Goal: Task Accomplishment & Management: Use online tool/utility

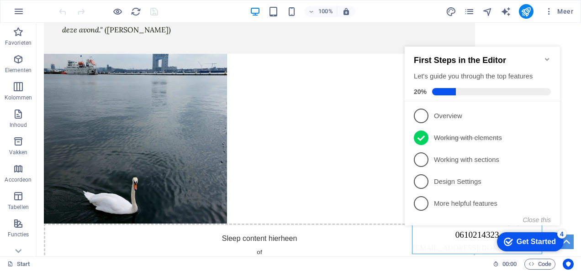
scroll to position [631, 0]
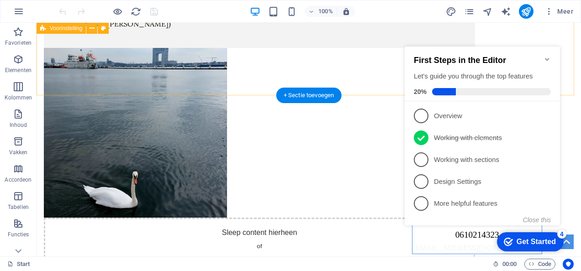
click at [547, 30] on div "Wat brengt het? Energie, plezier, nieuwe ervaringen, jezelf leren kennen, je wo…" at bounding box center [309, 103] width 544 height 431
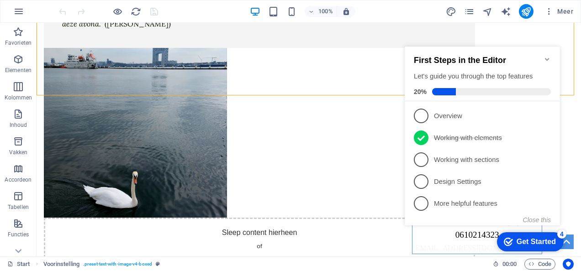
click at [548, 58] on icon "Minimize checklist" at bounding box center [547, 59] width 4 height 3
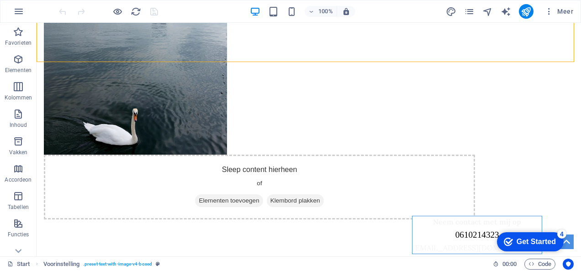
scroll to position [705, 0]
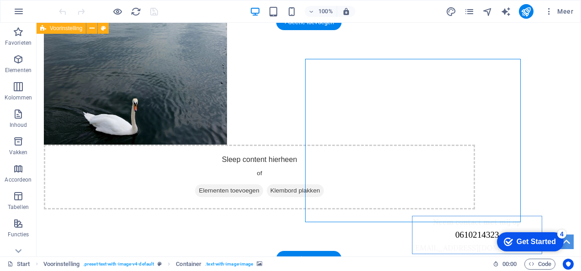
drag, startPoint x: 389, startPoint y: 156, endPoint x: 358, endPoint y: 158, distance: 31.1
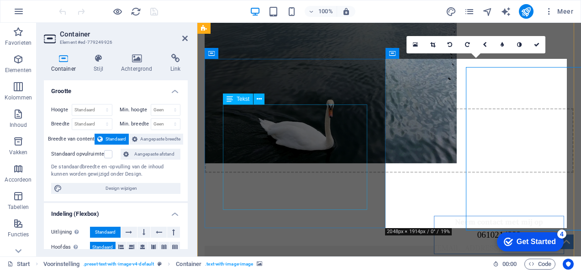
scroll to position [696, 0]
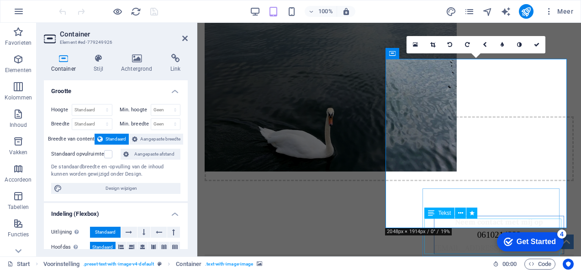
click at [447, 223] on div "Neem contact met mij op [PHONE_NUMBER] [EMAIL_ADDRESS][DOMAIN_NAME]" at bounding box center [499, 235] width 130 height 38
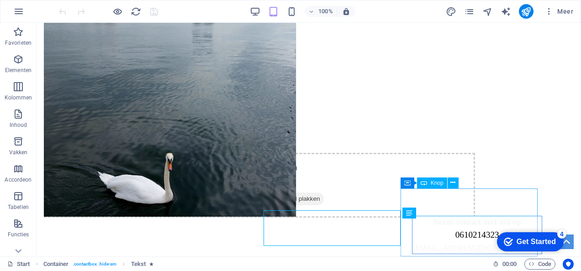
scroll to position [705, 0]
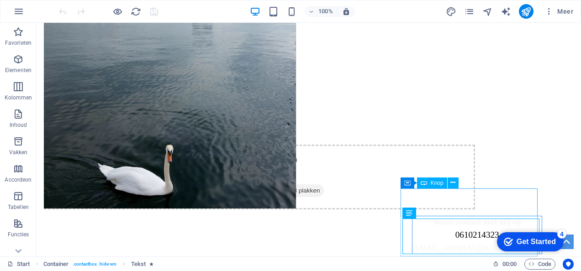
click at [410, 204] on div at bounding box center [477, 206] width 135 height 15
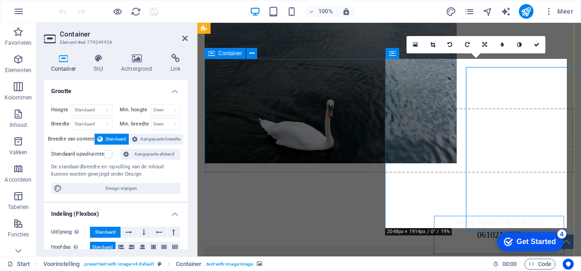
scroll to position [696, 0]
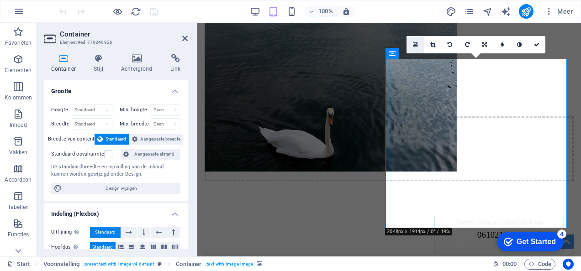
click at [416, 39] on link at bounding box center [414, 44] width 17 height 17
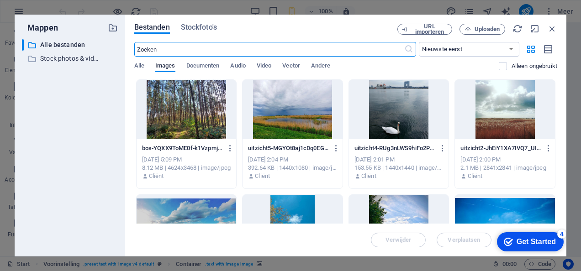
scroll to position [1050, 0]
click at [553, 22] on div "Bestanden Stockfoto's URL importeren Uploaden ​ Nieuwste eerst Oudste eerst Naa…" at bounding box center [345, 136] width 441 height 242
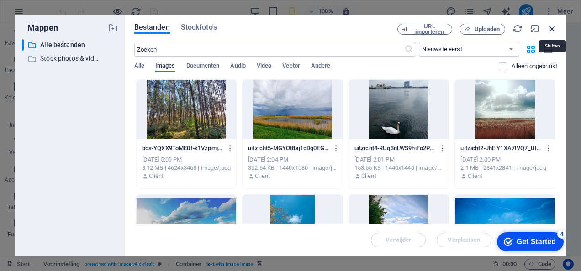
click at [552, 26] on icon "button" at bounding box center [552, 29] width 10 height 10
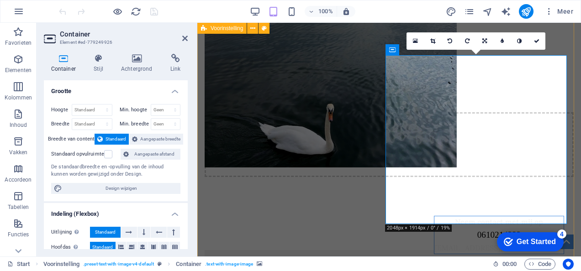
scroll to position [698, 0]
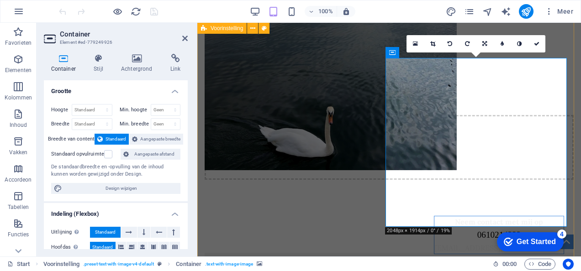
click at [454, 214] on div at bounding box center [498, 206] width 135 height 15
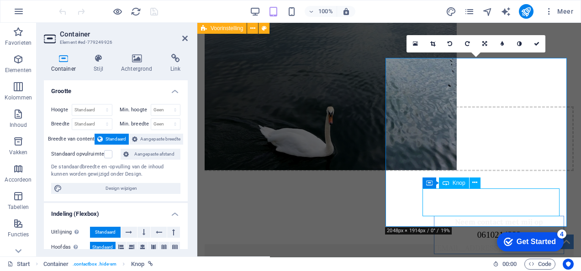
scroll to position [706, 0]
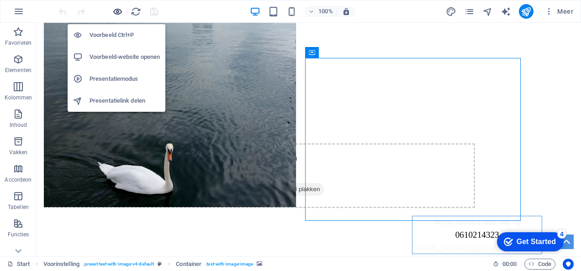
click at [117, 10] on icon "button" at bounding box center [117, 11] width 11 height 11
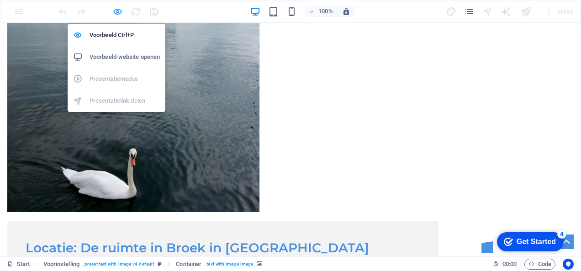
click at [117, 10] on icon "button" at bounding box center [117, 11] width 11 height 11
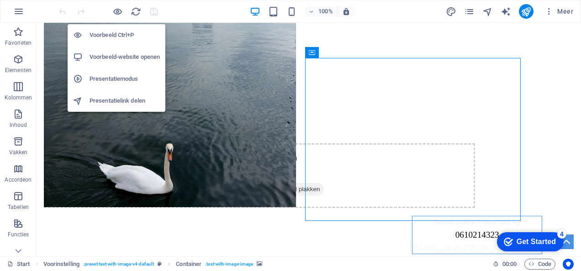
click at [116, 54] on h6 "Voorbeeld-website openen" at bounding box center [124, 57] width 70 height 11
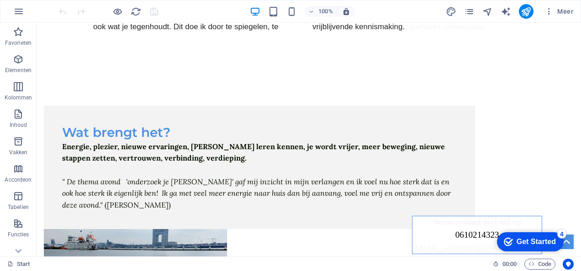
scroll to position [444, 0]
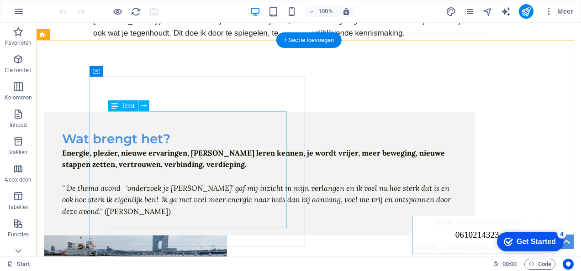
click at [171, 147] on div "Energie, plezier, nieuwe ervaringen, [PERSON_NAME] leren kennen, je wordt vrije…" at bounding box center [259, 182] width 394 height 70
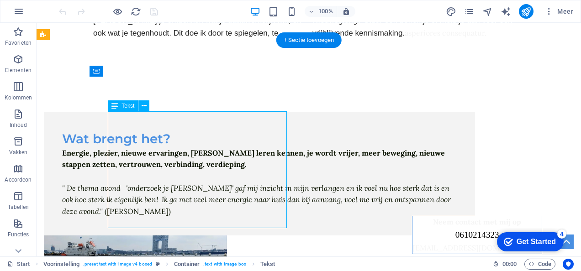
click at [154, 147] on div "Energie, plezier, nieuwe ervaringen, [PERSON_NAME] leren kennen, je wordt vrije…" at bounding box center [259, 182] width 394 height 70
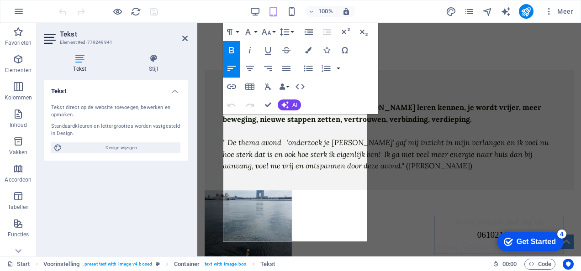
scroll to position [422, 0]
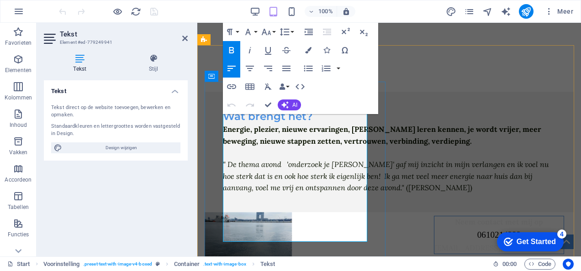
click at [279, 125] on strong "Energie, plezier, nieuwe ervaringen, [PERSON_NAME] leren kennen, je wordt vrije…" at bounding box center [382, 135] width 318 height 21
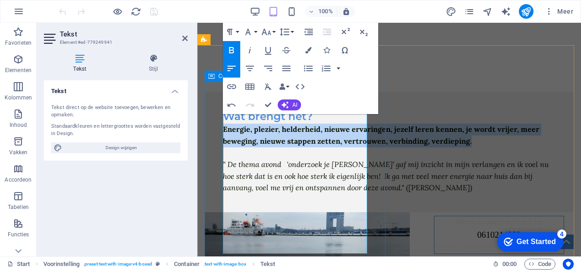
drag, startPoint x: 270, startPoint y: 165, endPoint x: 221, endPoint y: 106, distance: 77.1
click at [221, 106] on div "Wat brengt het? Energie, plezier, helderheid, nieuwe ervaringen, jezelf leren k…" at bounding box center [389, 152] width 369 height 120
copy strong "Energie, plezier, helderheid, nieuwe ervaringen, jezelf leren kennen, je wordt …"
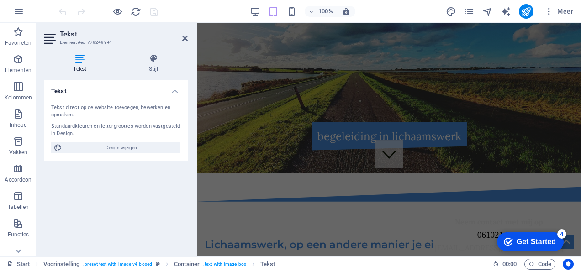
scroll to position [0, 0]
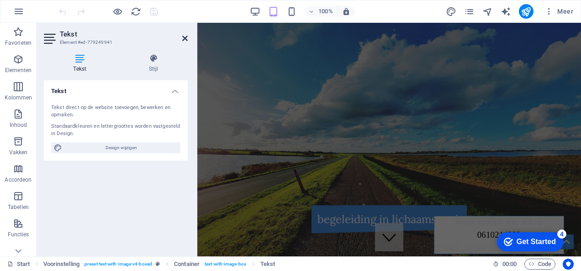
click at [186, 38] on icon at bounding box center [184, 38] width 5 height 7
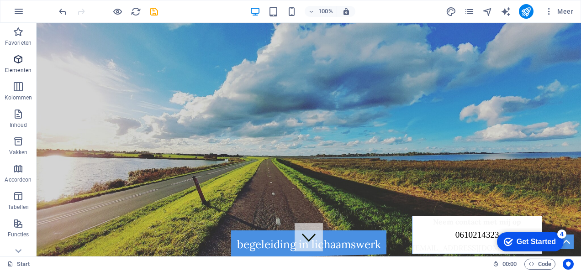
click at [20, 60] on icon "button" at bounding box center [18, 59] width 11 height 11
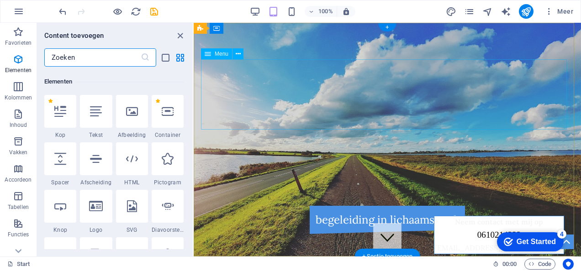
scroll to position [97, 0]
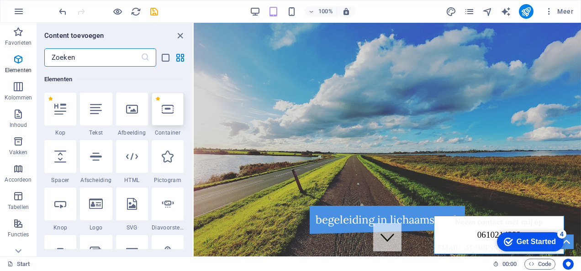
click at [175, 112] on div at bounding box center [168, 109] width 32 height 33
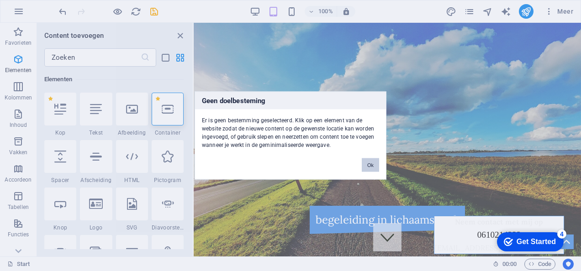
click at [369, 162] on button "Ok" at bounding box center [370, 165] width 17 height 14
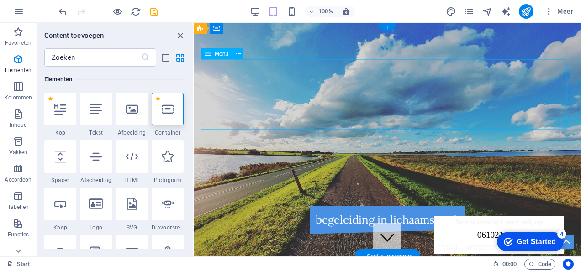
click at [502, 114] on nav "Lichaamswerk Voor wie 1 op 1 begeleiding Thema avonden Meditatie groep Over mij" at bounding box center [387, 149] width 373 height 70
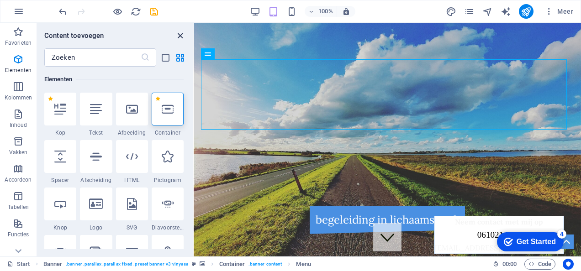
click at [179, 34] on icon "close panel" at bounding box center [180, 36] width 11 height 11
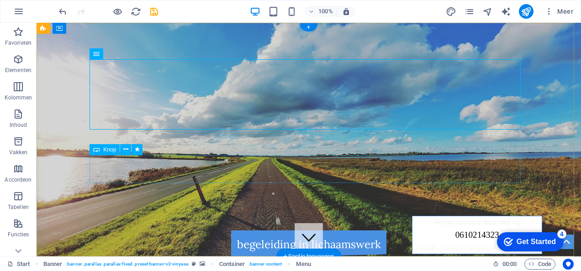
click at [293, 231] on div "begeleiding in lichaamswerk" at bounding box center [308, 245] width 431 height 28
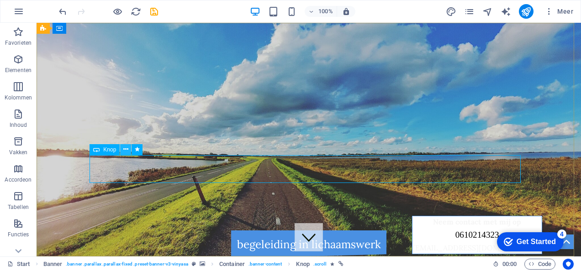
click at [123, 147] on icon at bounding box center [125, 150] width 5 height 10
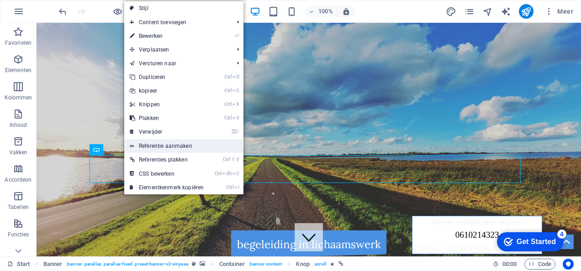
click at [154, 144] on link "Referentie aanmaken" at bounding box center [183, 146] width 119 height 14
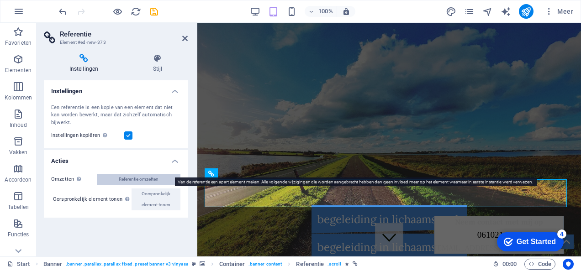
click at [147, 174] on span "Referentie omzetten" at bounding box center [139, 179] width 40 height 11
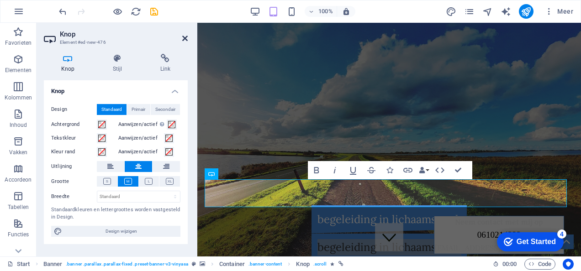
click at [184, 39] on icon at bounding box center [184, 38] width 5 height 7
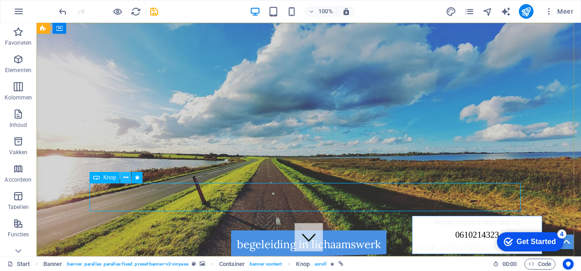
click at [129, 176] on button at bounding box center [125, 177] width 11 height 11
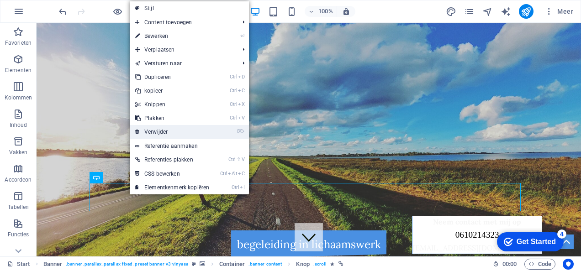
click at [174, 131] on link "⌦ Verwijder" at bounding box center [172, 132] width 85 height 14
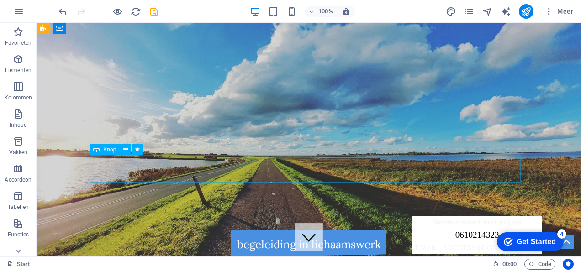
click at [93, 148] on div "Knop" at bounding box center [104, 149] width 30 height 11
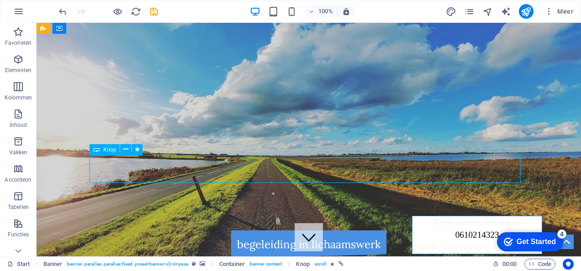
click at [97, 151] on icon at bounding box center [96, 149] width 6 height 11
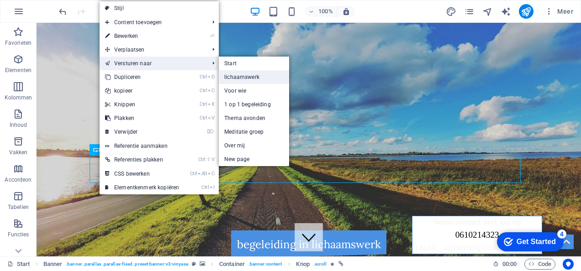
click at [238, 75] on link "lichaamswerk" at bounding box center [254, 77] width 70 height 14
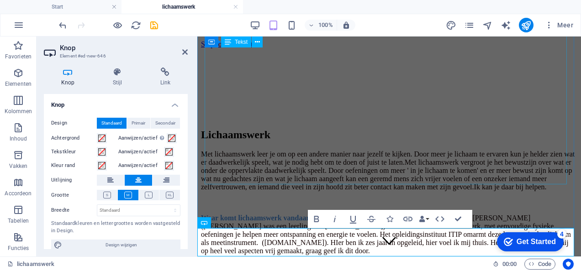
scroll to position [209, 0]
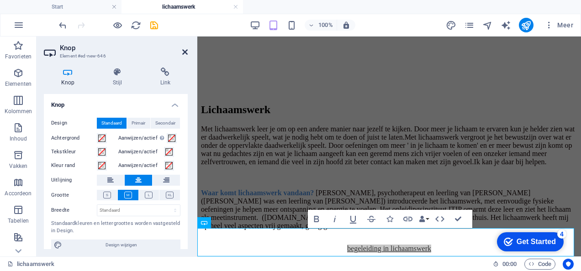
click at [184, 55] on icon at bounding box center [184, 51] width 5 height 7
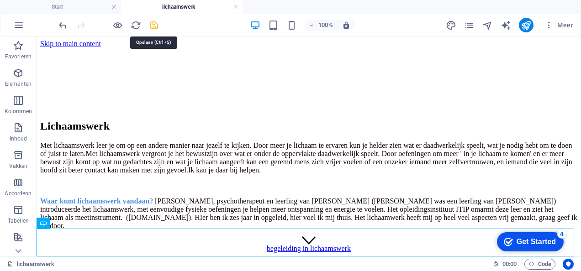
click at [153, 25] on icon "save" at bounding box center [154, 25] width 11 height 11
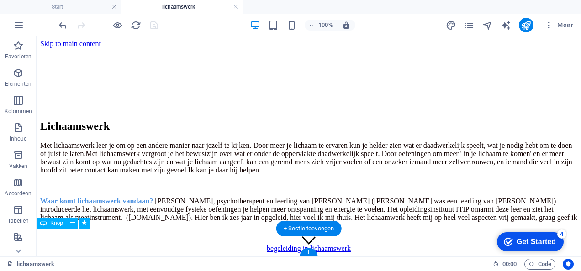
click at [283, 245] on div "begeleiding in lichaamswerk" at bounding box center [308, 249] width 537 height 8
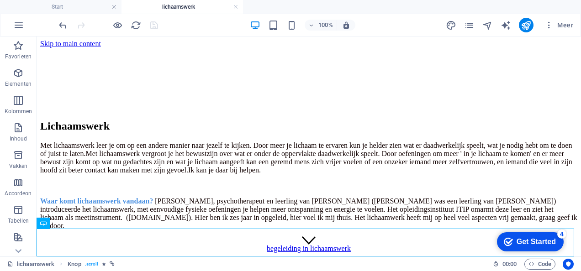
click at [526, 242] on div "Get Started" at bounding box center [535, 242] width 39 height 8
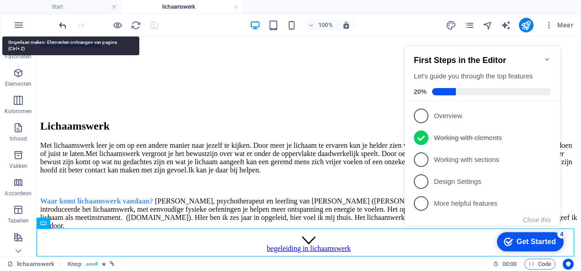
click at [64, 23] on icon "undo" at bounding box center [63, 25] width 11 height 11
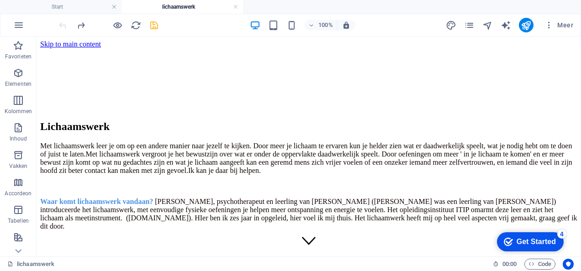
scroll to position [106, 0]
click at [154, 25] on icon "save" at bounding box center [154, 25] width 11 height 11
click at [75, 5] on h4 "Start" at bounding box center [60, 7] width 121 height 10
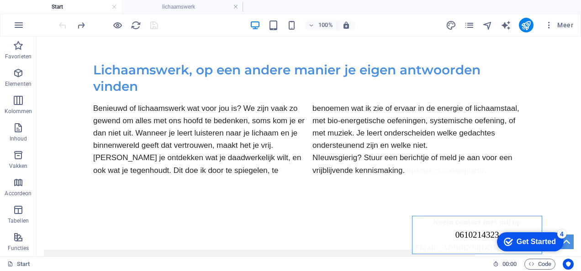
scroll to position [0, 0]
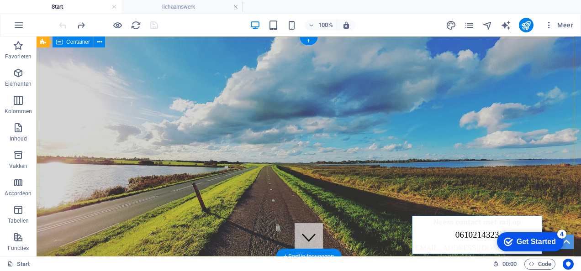
click at [183, 169] on div "Lichaamswerk Voor wie 1 op 1 begeleiding Thema avonden Meditatie groep Over mij…" at bounding box center [309, 159] width 544 height 244
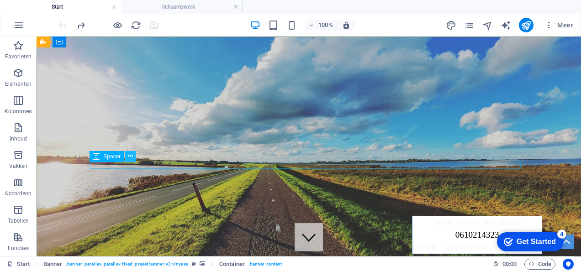
click at [131, 157] on icon at bounding box center [130, 157] width 5 height 10
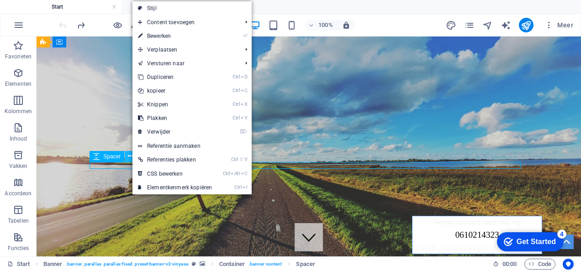
click at [131, 157] on icon at bounding box center [130, 157] width 5 height 10
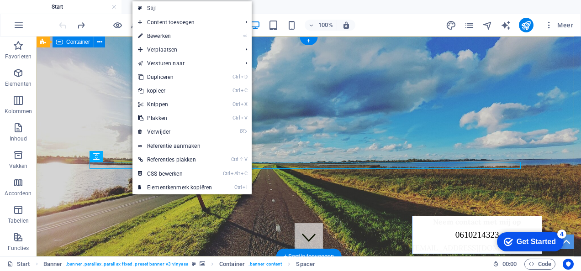
click at [79, 65] on div "Lichaamswerk Voor wie 1 op 1 begeleiding Thema avonden Meditatie groep Over mij…" at bounding box center [309, 159] width 544 height 244
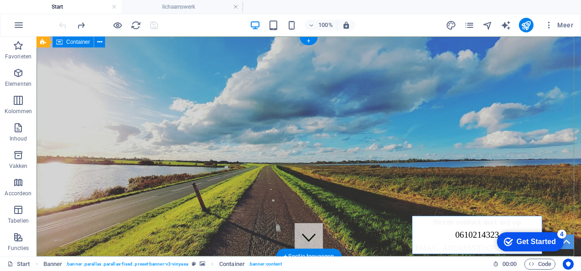
click at [254, 177] on div "Lichaamswerk Voor wie 1 op 1 begeleiding Thema avonden Meditatie groep Over mij…" at bounding box center [309, 159] width 544 height 244
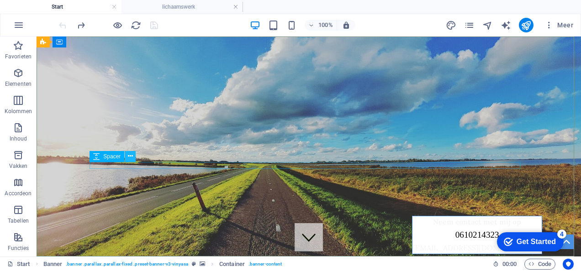
click at [129, 156] on icon at bounding box center [130, 157] width 5 height 10
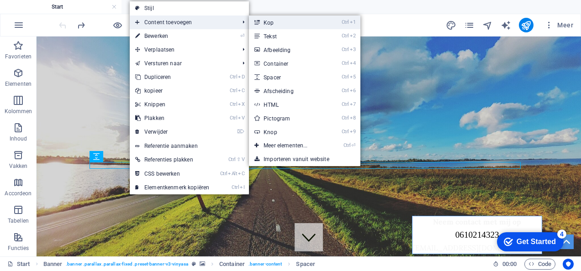
click at [278, 19] on link "Ctrl 1 Kop" at bounding box center [287, 23] width 77 height 14
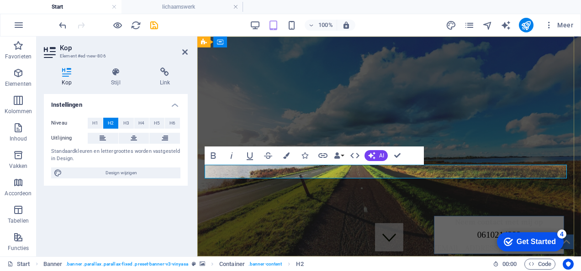
click at [304, 219] on h2 at bounding box center [389, 226] width 369 height 14
click at [95, 119] on span "H1" at bounding box center [95, 123] width 6 height 11
click at [211, 158] on icon "button" at bounding box center [213, 156] width 5 height 6
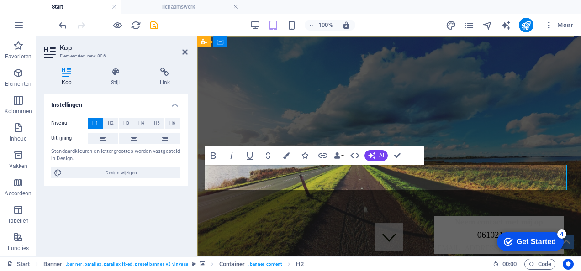
click at [227, 231] on h1 at bounding box center [389, 238] width 369 height 14
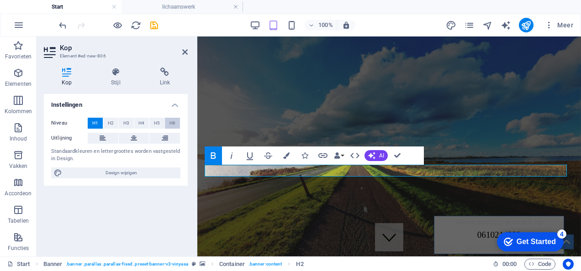
click at [176, 122] on button "H6" at bounding box center [172, 123] width 15 height 11
click at [304, 220] on strong "Begeleiding in lichaamswerk" at bounding box center [255, 224] width 101 height 9
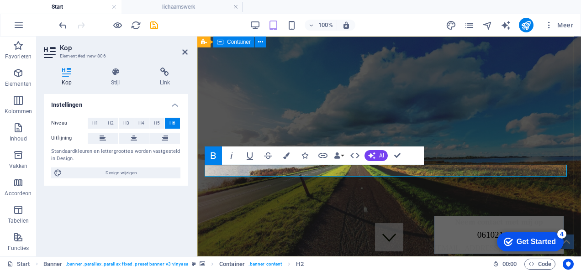
drag, startPoint x: 304, startPoint y: 170, endPoint x: 193, endPoint y: 160, distance: 111.9
click at [158, 124] on span "H5" at bounding box center [157, 123] width 6 height 11
click at [141, 124] on span "H4" at bounding box center [141, 123] width 6 height 11
click at [140, 124] on span "H4" at bounding box center [141, 123] width 6 height 11
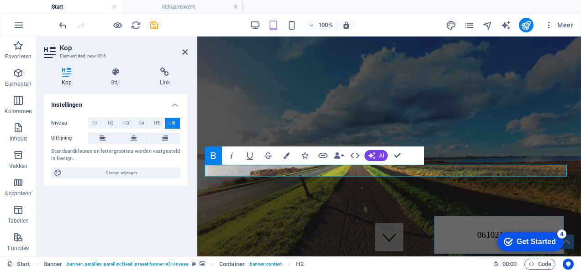
click at [124, 126] on span "H3" at bounding box center [126, 123] width 6 height 11
click at [174, 123] on span "H6" at bounding box center [172, 123] width 6 height 11
click at [161, 184] on div "Niveau H1 H2 H3 H4 H5 H6 Uitlijning Standaardkleuren en lettergroottes worden v…" at bounding box center [116, 147] width 144 height 75
click at [176, 126] on button "H6" at bounding box center [172, 123] width 15 height 11
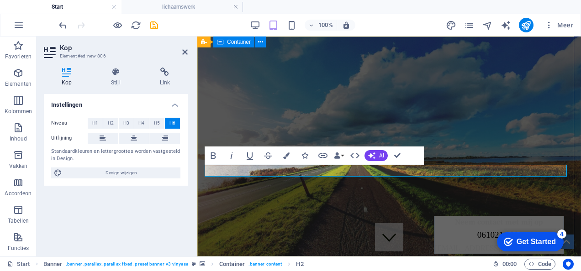
click at [289, 197] on div "Lichaamswerk Voor wie 1 op 1 begeleiding Thema avonden Meditatie groep Over mij…" at bounding box center [389, 152] width 384 height 231
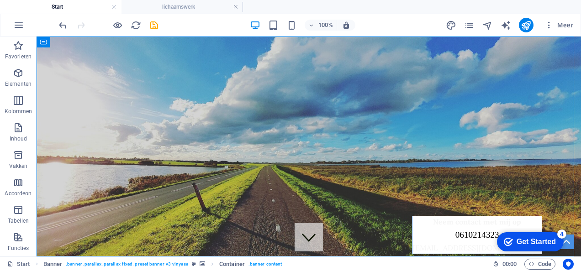
drag, startPoint x: 575, startPoint y: 54, endPoint x: 605, endPoint y: 67, distance: 33.2
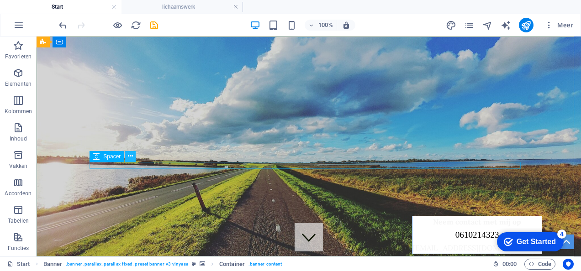
click at [129, 158] on icon at bounding box center [130, 157] width 5 height 10
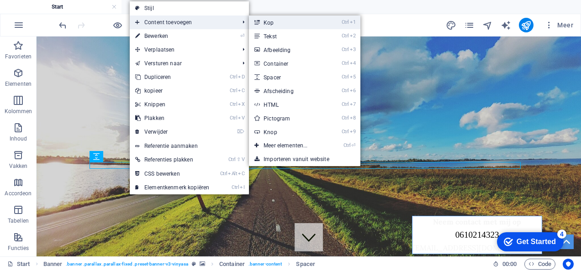
click at [281, 22] on link "Ctrl 1 Kop" at bounding box center [287, 23] width 77 height 14
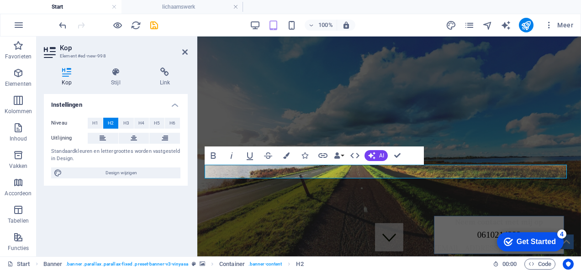
drag, startPoint x: 363, startPoint y: 172, endPoint x: 190, endPoint y: 173, distance: 173.1
click at [97, 118] on span "H1" at bounding box center [95, 123] width 6 height 11
click at [179, 124] on button "H6" at bounding box center [172, 123] width 15 height 11
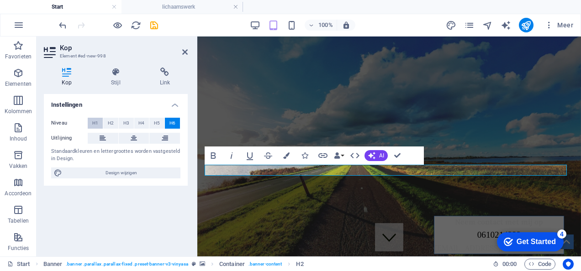
click at [94, 121] on span "H1" at bounding box center [95, 123] width 6 height 11
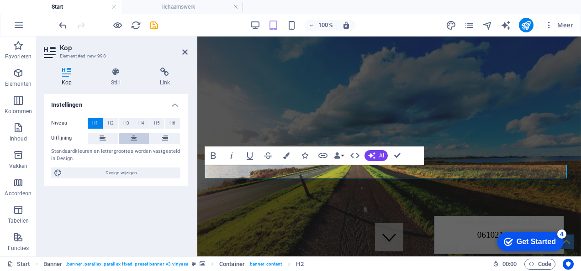
click at [136, 137] on icon at bounding box center [134, 138] width 6 height 11
click at [213, 153] on icon "button" at bounding box center [213, 156] width 5 height 6
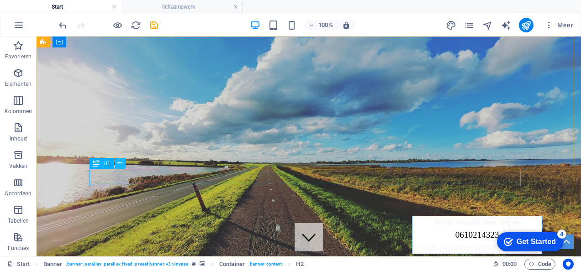
click at [121, 160] on icon at bounding box center [119, 163] width 5 height 10
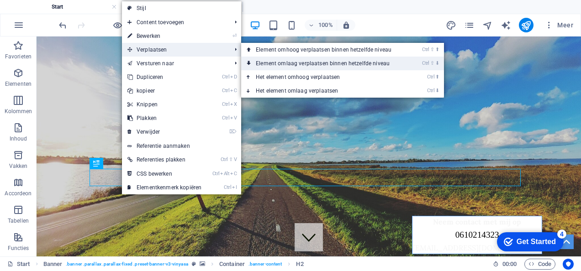
click at [272, 65] on link "Ctrl ⇧ ⬇ Element omlaag verplaatsen binnen hetzelfde niveau" at bounding box center [325, 64] width 168 height 14
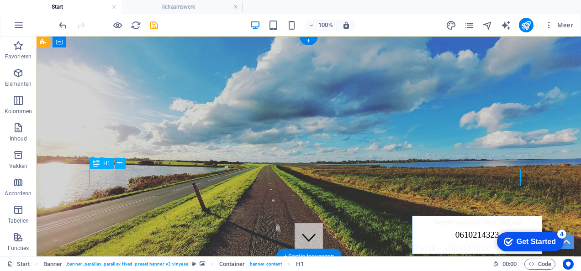
click at [120, 244] on div "Begeleiding in lichaamswerk" at bounding box center [308, 252] width 431 height 17
click at [113, 244] on div "Begeleiding in lichaamswerk" at bounding box center [308, 252] width 431 height 17
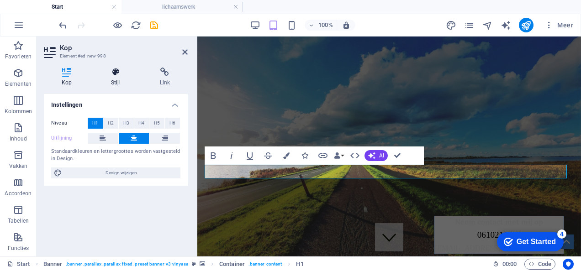
click at [118, 79] on h4 "Stijl" at bounding box center [117, 77] width 48 height 19
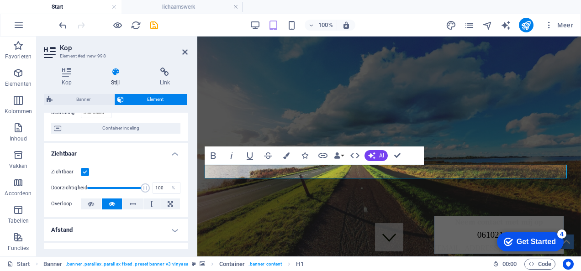
scroll to position [76, 0]
drag, startPoint x: 143, startPoint y: 185, endPoint x: 129, endPoint y: 189, distance: 15.2
click at [129, 189] on span at bounding box center [130, 187] width 9 height 9
type input "100"
drag, startPoint x: 129, startPoint y: 189, endPoint x: 159, endPoint y: 182, distance: 30.9
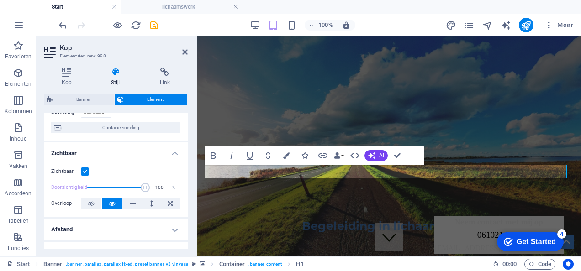
click at [159, 182] on div "Doorzichtigheid 100 %" at bounding box center [115, 188] width 129 height 14
click at [170, 227] on h4 "Afstand" at bounding box center [116, 230] width 144 height 22
drag, startPoint x: 185, startPoint y: 148, endPoint x: 188, endPoint y: 175, distance: 27.5
click at [188, 175] on div "Kop Stijl Link Instellingen Niveau H1 H2 H3 H4 H5 H6 Uitlijning Standaardkleure…" at bounding box center [116, 158] width 158 height 196
drag, startPoint x: 185, startPoint y: 172, endPoint x: 185, endPoint y: 185, distance: 13.7
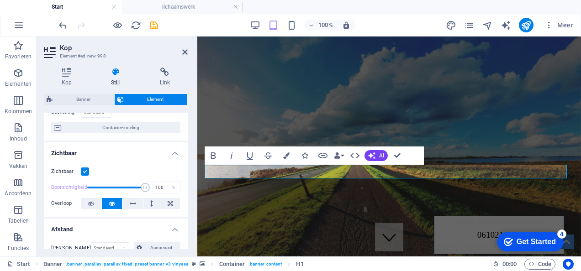
click at [185, 185] on div "Zichtbaar Doorzichtigheid 100 % Overloop" at bounding box center [116, 188] width 144 height 58
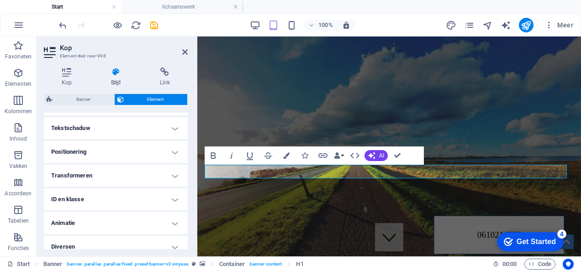
scroll to position [288, 0]
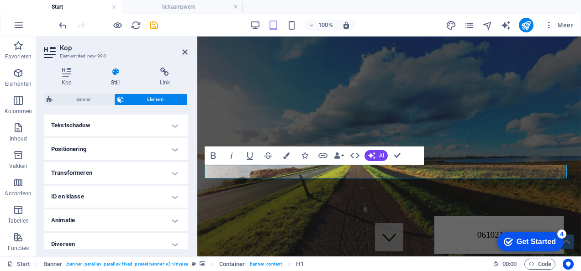
click at [175, 150] on h4 "Positionering" at bounding box center [116, 149] width 144 height 22
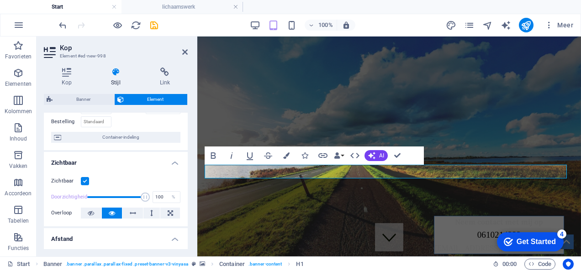
scroll to position [21, 0]
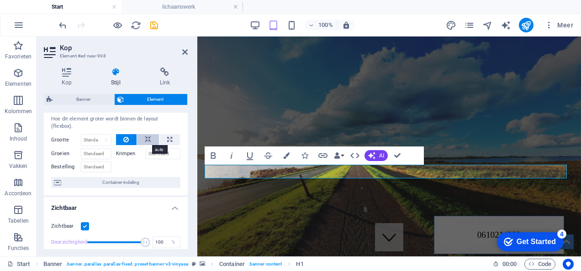
click at [147, 135] on icon at bounding box center [148, 139] width 6 height 11
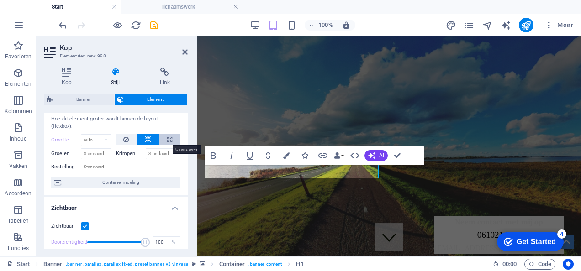
click at [168, 140] on icon at bounding box center [169, 139] width 5 height 11
type input "100"
select select "%"
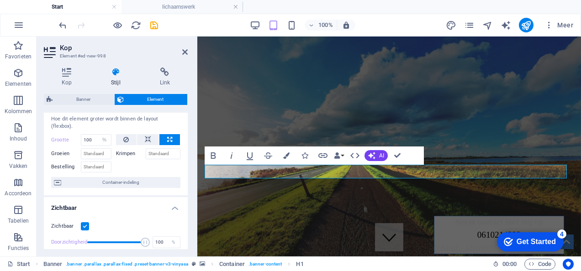
click at [189, 52] on aside "Kop Element #ed-new-998 Kop Stijl Link Instellingen Niveau H1 H2 H3 H4 H5 H6 Ui…" at bounding box center [117, 147] width 161 height 220
click at [187, 51] on icon at bounding box center [184, 51] width 5 height 7
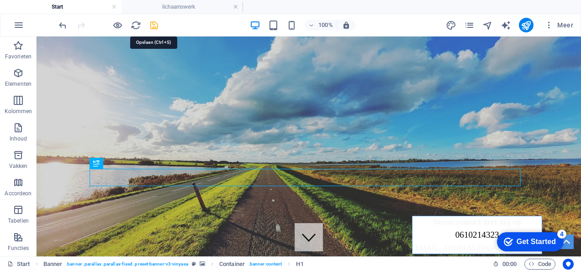
click at [157, 27] on icon "save" at bounding box center [154, 25] width 11 height 11
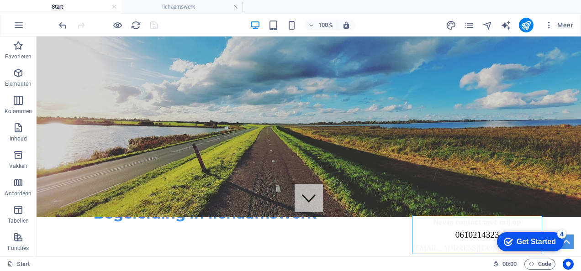
scroll to position [0, 0]
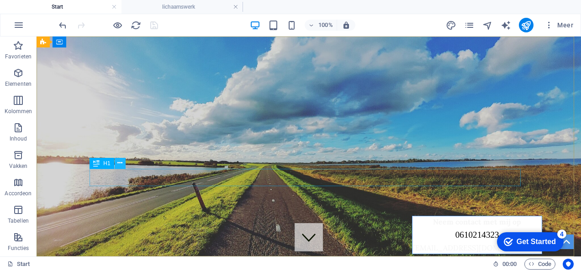
click at [121, 161] on icon at bounding box center [119, 163] width 5 height 10
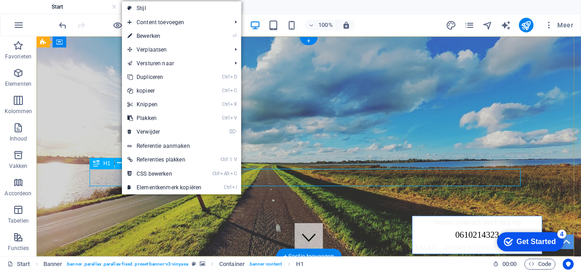
click at [107, 244] on div "Begeleiding in lichaamswerk" at bounding box center [308, 252] width 431 height 17
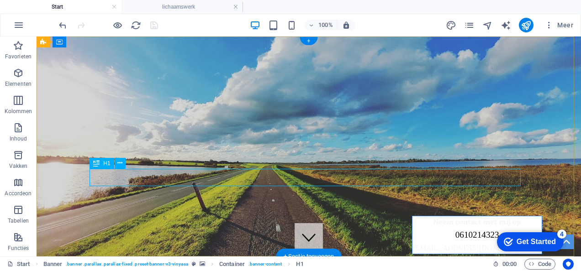
click at [107, 244] on div "Begeleiding in lichaamswerk" at bounding box center [308, 252] width 431 height 17
select select "%"
drag, startPoint x: 153, startPoint y: 177, endPoint x: 165, endPoint y: 193, distance: 20.1
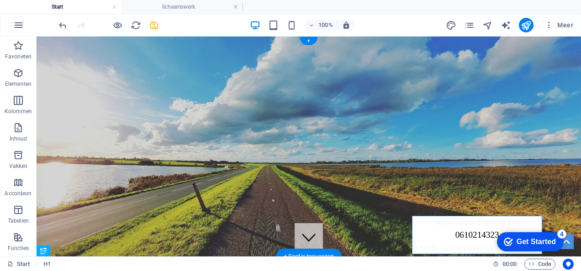
click at [131, 172] on div "Lichaamswerk Voor wie 1 op 1 begeleiding Thema avonden Meditatie groep Over mij…" at bounding box center [309, 159] width 544 height 244
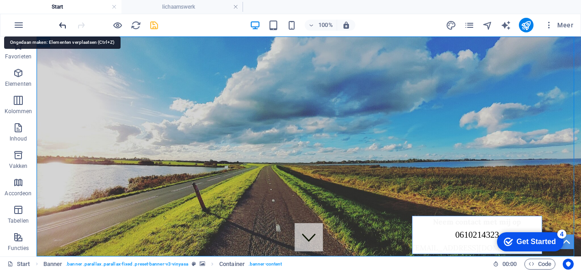
click at [58, 24] on icon "undo" at bounding box center [63, 25] width 11 height 11
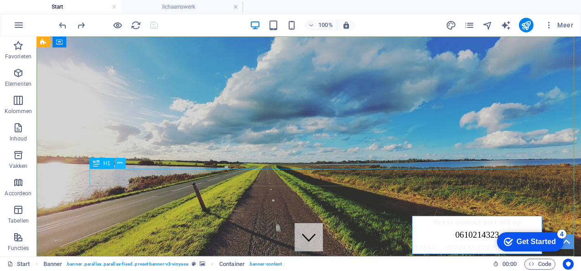
click at [121, 161] on icon at bounding box center [119, 163] width 5 height 10
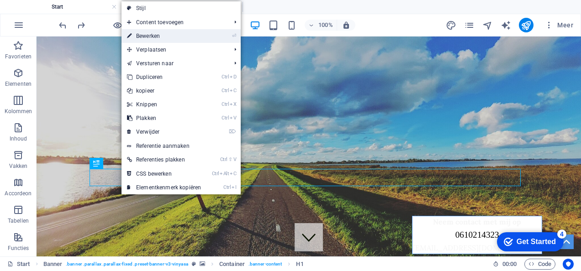
click at [185, 35] on link "⏎ Bewerken" at bounding box center [163, 36] width 85 height 14
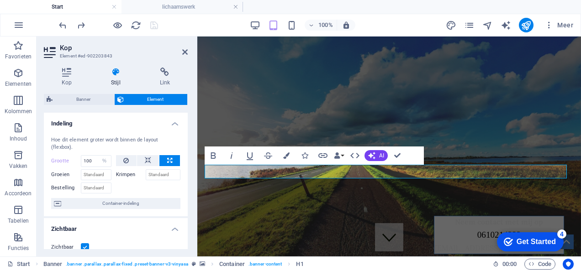
drag, startPoint x: 188, startPoint y: 131, endPoint x: 185, endPoint y: 152, distance: 21.6
click at [185, 152] on div "Kop Stijl Link Instellingen Niveau H1 H2 H3 H4 H5 H6 Uitlijning Standaardkleure…" at bounding box center [116, 158] width 158 height 196
click at [102, 163] on select "Standaard auto px % 1/1 1/2 1/3 1/4 1/5 1/6 1/7 1/8 1/9 1/10" at bounding box center [104, 161] width 13 height 11
select select "1/4"
click at [98, 156] on select "Standaard auto px % 1/1 1/2 1/3 1/4 1/5 1/6 1/7 1/8 1/9 1/10" at bounding box center [104, 161] width 13 height 11
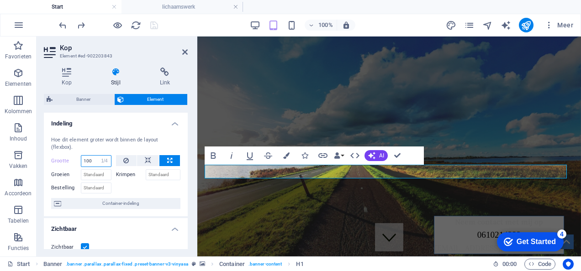
type input "25"
select select "%"
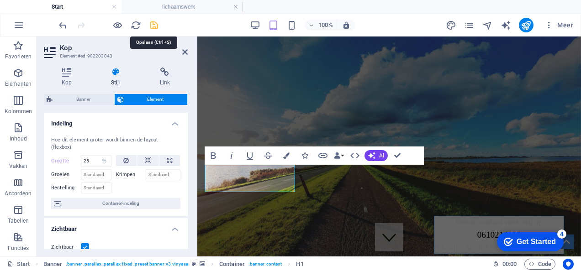
click at [156, 23] on icon "save" at bounding box center [154, 25] width 11 height 11
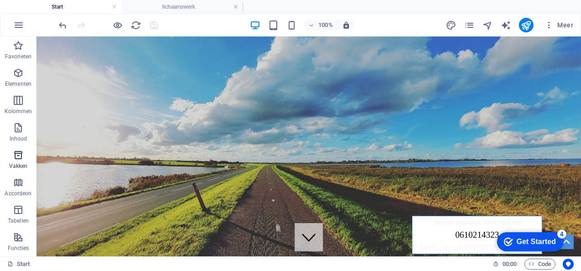
click at [23, 155] on icon "button" at bounding box center [18, 155] width 11 height 11
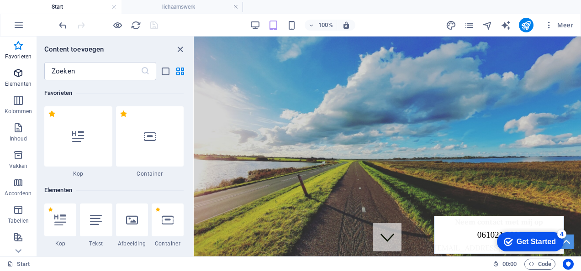
click at [22, 72] on icon "button" at bounding box center [18, 73] width 11 height 11
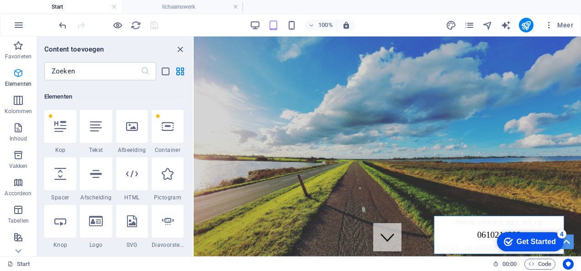
scroll to position [97, 0]
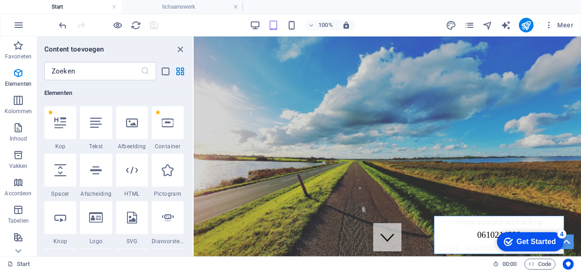
click at [189, 87] on div "Favorieten 1 Star Kop 1 Star Container Elementen 1 Star Kop 1 Star Tekst 1 Star…" at bounding box center [115, 164] width 156 height 169
click at [99, 125] on icon at bounding box center [96, 123] width 12 height 12
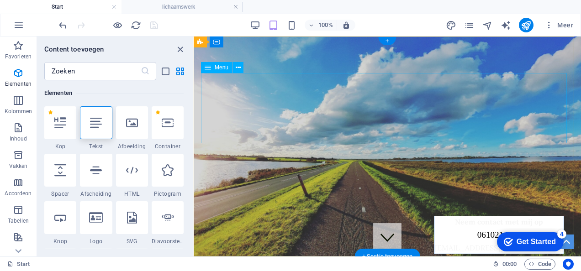
click at [477, 128] on nav "Lichaamswerk Voor wie 1 op 1 begeleiding Thema avonden Meditatie groep Over mij" at bounding box center [387, 163] width 373 height 70
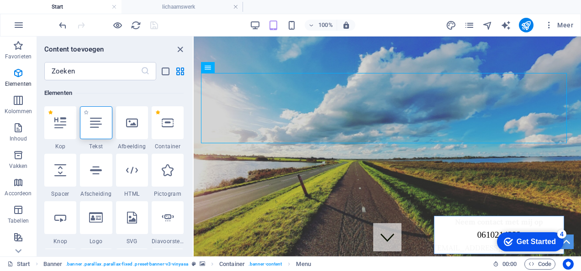
click at [90, 133] on div at bounding box center [96, 122] width 32 height 33
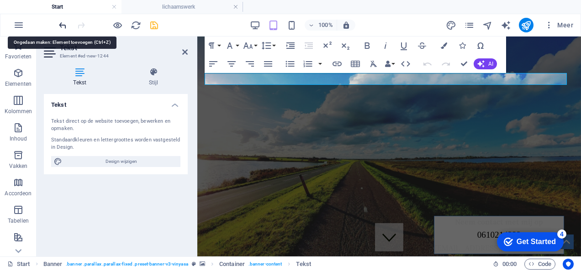
click at [60, 24] on icon "undo" at bounding box center [63, 25] width 11 height 11
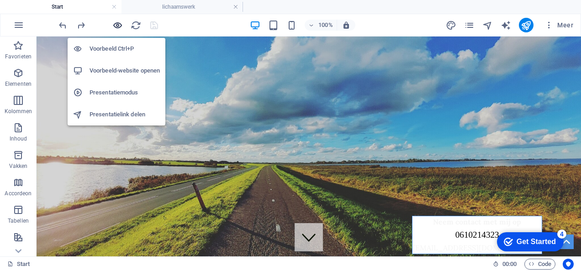
click at [116, 24] on icon "button" at bounding box center [117, 25] width 11 height 11
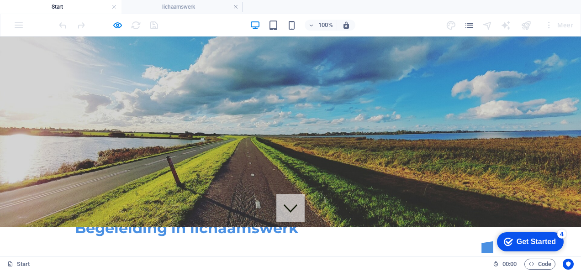
scroll to position [0, 0]
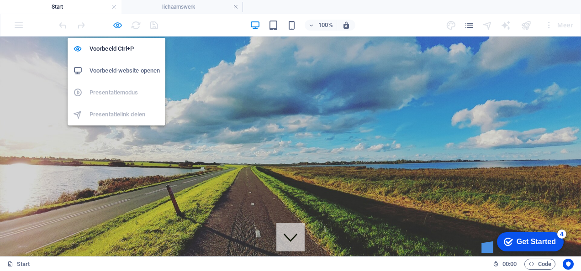
click at [118, 25] on icon "button" at bounding box center [117, 25] width 11 height 11
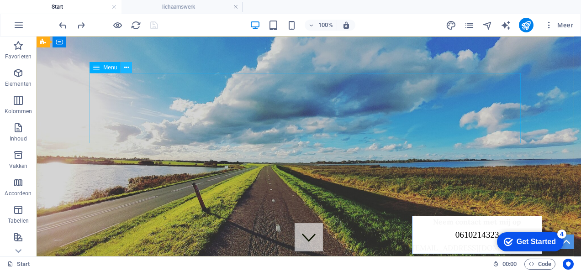
click at [125, 66] on icon at bounding box center [126, 68] width 5 height 10
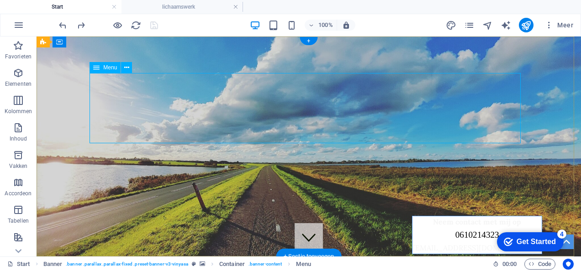
click at [110, 148] on nav "Lichaamswerk Voor wie 1 op 1 begeleiding Thema avonden Meditatie groep Over mij" at bounding box center [308, 183] width 431 height 70
click at [108, 69] on span "Menu" at bounding box center [110, 67] width 14 height 5
select select "1"
select select
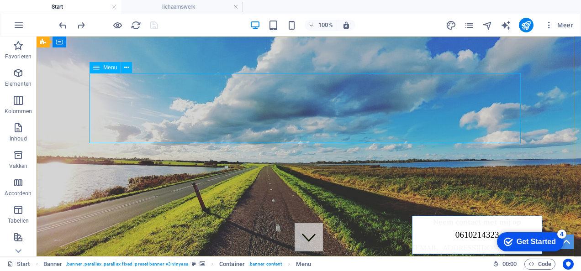
select select "2"
select select
select select "3"
select select
select select "4"
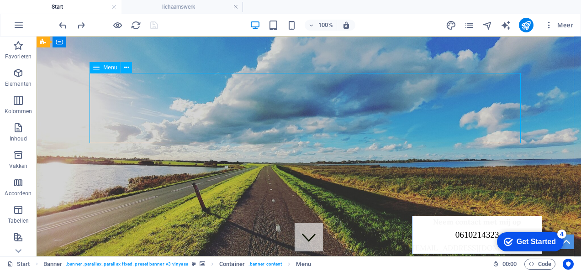
select select
select select "5"
select select
select select "6"
select select
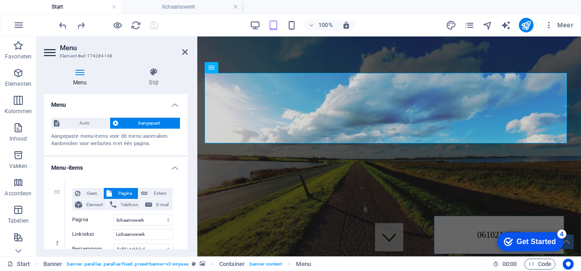
drag, startPoint x: 185, startPoint y: 110, endPoint x: 186, endPoint y: 128, distance: 17.8
click at [186, 128] on div "Menu Auto Aangepast Aangepaste menu-items voor dit menu aanmaken. Aanbevolen vo…" at bounding box center [116, 171] width 144 height 155
drag, startPoint x: 189, startPoint y: 104, endPoint x: 188, endPoint y: 121, distance: 16.9
click at [188, 121] on div "Menu Stijl Menu Auto Aangepast Aangepaste menu-items voor dit menu aanmaken. Aa…" at bounding box center [116, 158] width 158 height 196
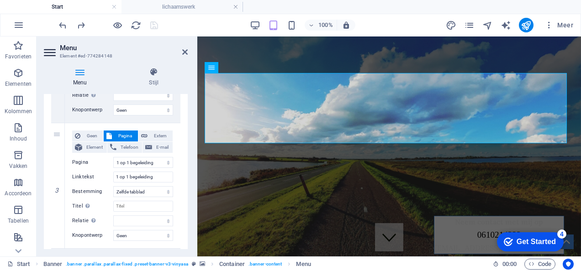
scroll to position [314, 0]
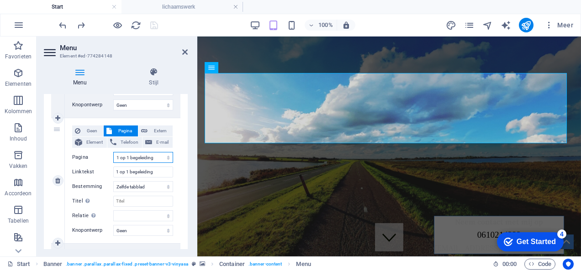
click at [157, 158] on select "Start lichaamswerk Voor wie 1 op 1 begeleiding Thema avonden Meditatie groep Ov…" at bounding box center [143, 157] width 60 height 11
click at [157, 156] on select "Start lichaamswerk Voor wie 1 op 1 begeleiding Thema avonden Meditatie groep Ov…" at bounding box center [143, 157] width 60 height 11
click at [474, 25] on icon "pages" at bounding box center [469, 25] width 11 height 11
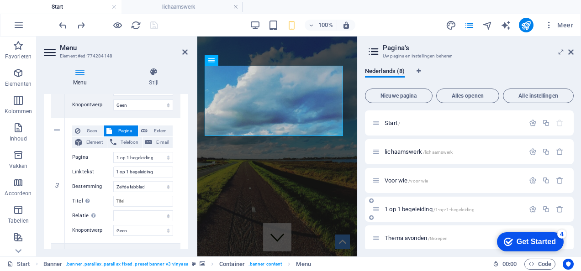
click at [418, 205] on div "1 op 1 begeleiding /1-op-1-begeleiding" at bounding box center [448, 209] width 152 height 11
click at [406, 208] on span "1 op 1 begeleiding /1-op-1-begeleiding" at bounding box center [429, 209] width 90 height 7
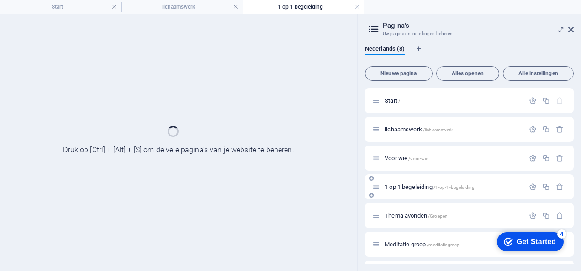
click at [406, 208] on div "Thema avonden /Groepen" at bounding box center [469, 215] width 209 height 25
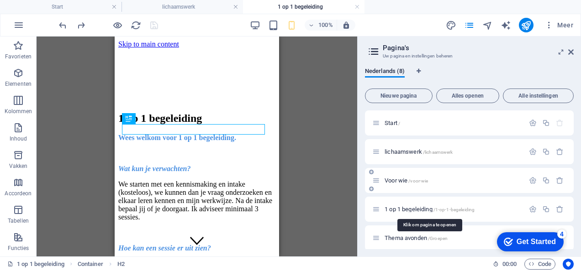
scroll to position [0, 0]
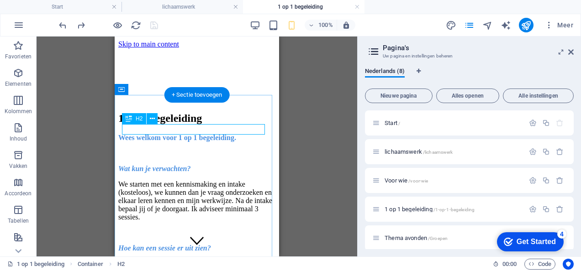
click at [204, 125] on div "1 op 1 begeleiding" at bounding box center [196, 118] width 157 height 12
click at [189, 125] on div "1 op 1 begeleiding" at bounding box center [196, 118] width 157 height 12
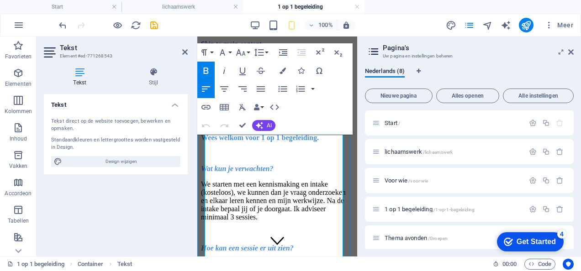
click at [252, 149] on p at bounding box center [277, 153] width 153 height 8
click at [207, 165] on span "Wat kun je verwachten?" at bounding box center [237, 169] width 72 height 8
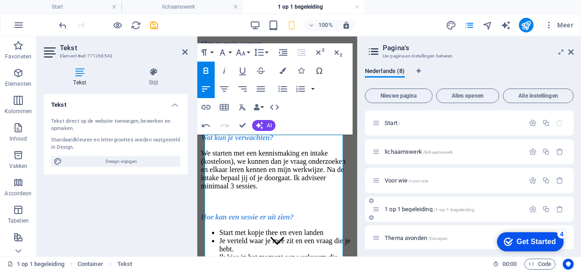
click at [417, 208] on span "1 op 1 begeleiding /1-op-1-begeleiding" at bounding box center [429, 209] width 90 height 7
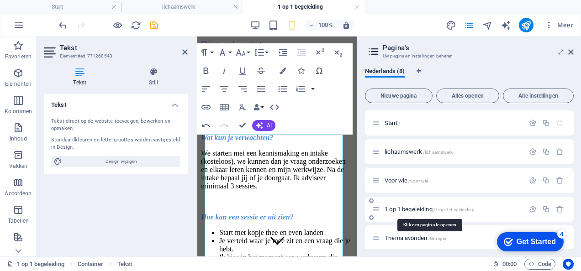
click at [417, 208] on span "1 op 1 begeleiding /1-op-1-begeleiding" at bounding box center [429, 209] width 90 height 7
click at [268, 190] on span "We starten met een kennismaking en intake (kosteloos), we kunnen dan je vraag o…" at bounding box center [273, 169] width 145 height 41
click at [529, 210] on icon "button" at bounding box center [533, 209] width 8 height 8
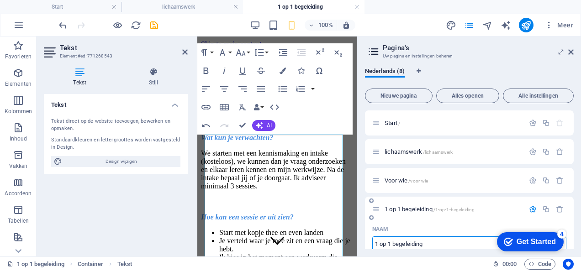
scroll to position [2, 0]
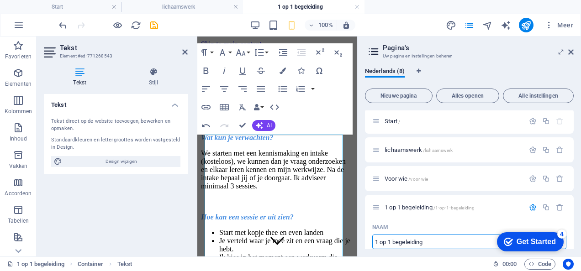
drag, startPoint x: 630, startPoint y: 275, endPoint x: 323, endPoint y: 231, distance: 309.5
click at [434, 239] on input "1 op 1 begeleiding" at bounding box center [469, 242] width 194 height 15
type input "1 o"
type input "/1-op-1-begeleidi"
type input "1 op 1 begeleidi"
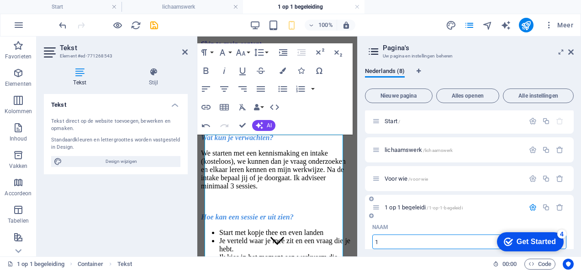
type input "1"
type input "/"
type input "Individuele sessie"
type input "/individuele-ses"
type input "Individuele ses"
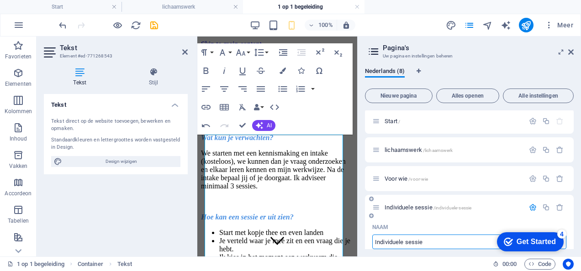
type input "Individuele sessie"
type input "/individuele-sessie"
type input "Individuele sessie"
drag, startPoint x: 571, startPoint y: 119, endPoint x: 572, endPoint y: 145, distance: 26.5
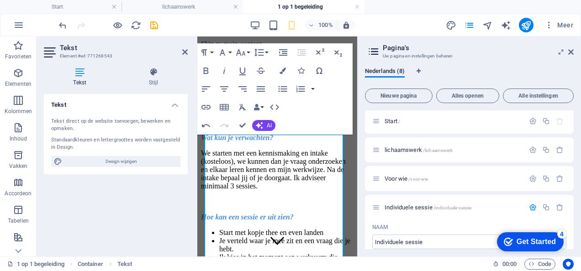
click at [572, 145] on div "Start / lichaamswerk /lichaamswerk Voor wie /voor-wie Individuele sessie /indiv…" at bounding box center [469, 179] width 209 height 139
click at [156, 26] on icon "save" at bounding box center [154, 25] width 11 height 11
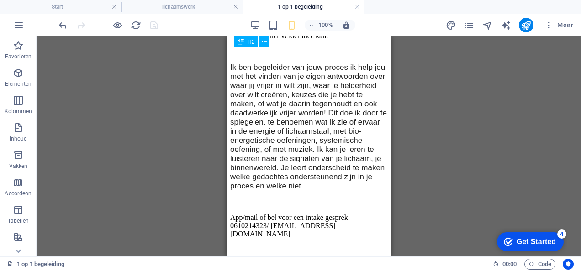
scroll to position [0, 0]
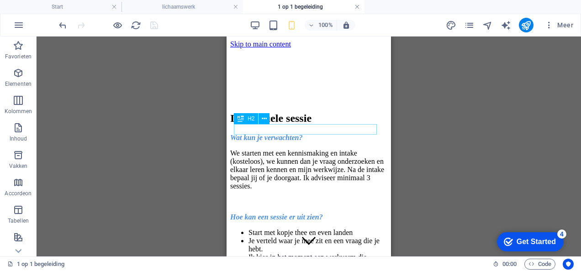
click at [357, 6] on link at bounding box center [356, 7] width 5 height 9
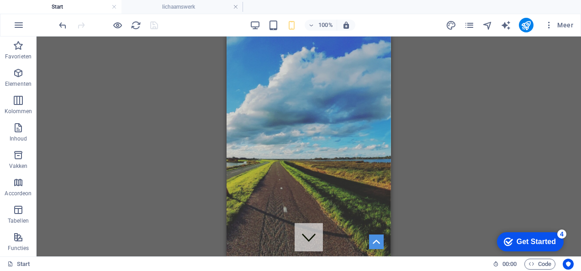
click at [60, 9] on h4 "Start" at bounding box center [60, 7] width 121 height 10
click at [138, 28] on icon "reload" at bounding box center [136, 25] width 11 height 11
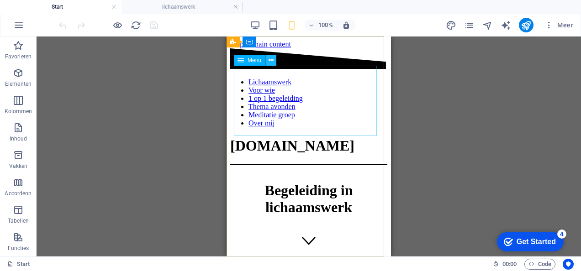
click at [273, 59] on icon at bounding box center [270, 61] width 5 height 10
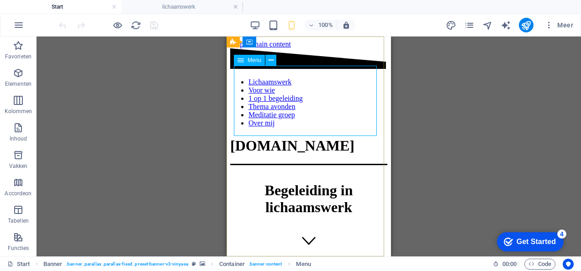
click at [247, 60] on span "Menu" at bounding box center [254, 60] width 14 height 5
select select "1"
select select
select select "2"
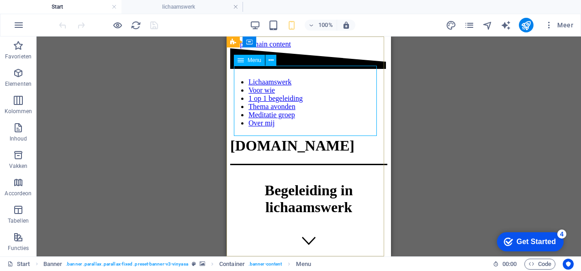
select select
select select "3"
select select
select select "4"
select select
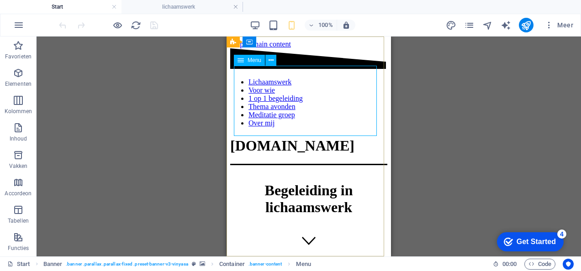
select select "5"
select select
select select "6"
select select
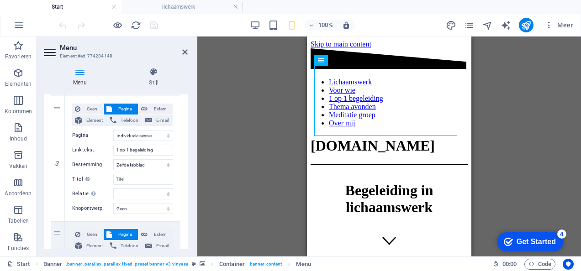
scroll to position [342, 0]
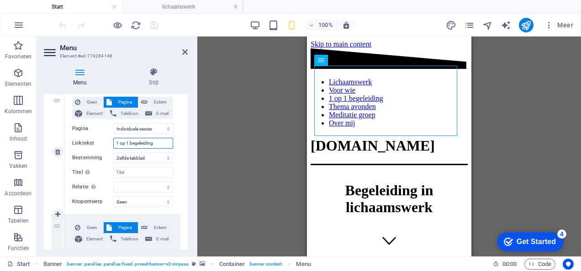
drag, startPoint x: 153, startPoint y: 143, endPoint x: 86, endPoint y: 138, distance: 67.8
click at [86, 138] on div "Linktekst 1 op 1 begeleiding" at bounding box center [122, 143] width 101 height 11
type input "Indi"
select select
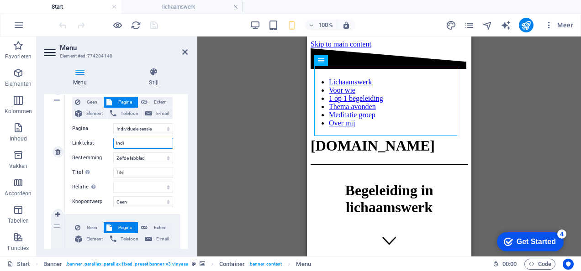
select select
type input "Individuele"
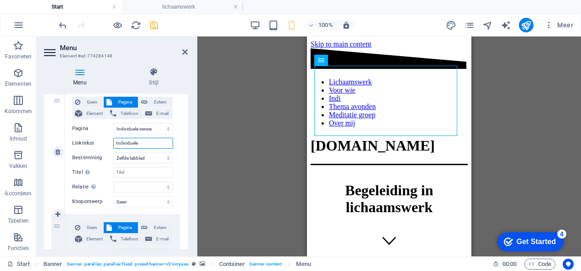
select select
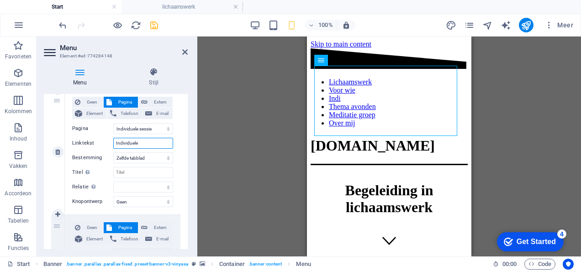
select select
type input "Individuele sessie"
select select
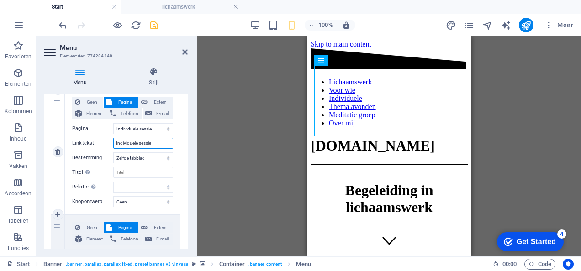
select select
type input "Individuele sessie"
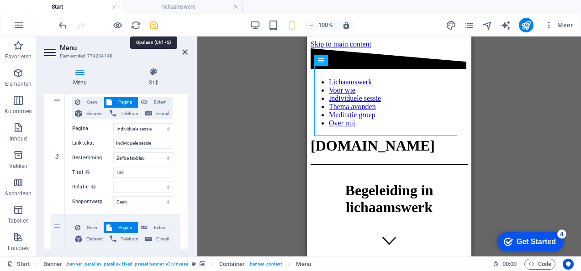
click at [154, 24] on icon "save" at bounding box center [154, 25] width 11 height 11
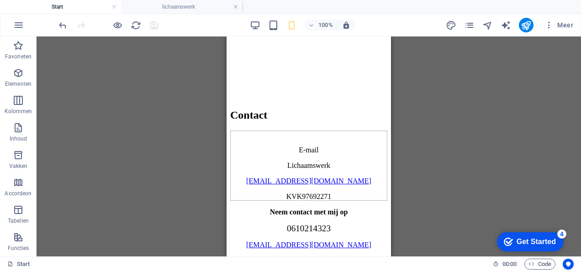
scroll to position [0, 0]
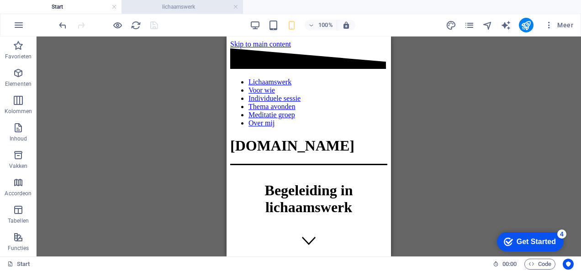
click at [172, 6] on h4 "lichaamswerk" at bounding box center [181, 7] width 121 height 10
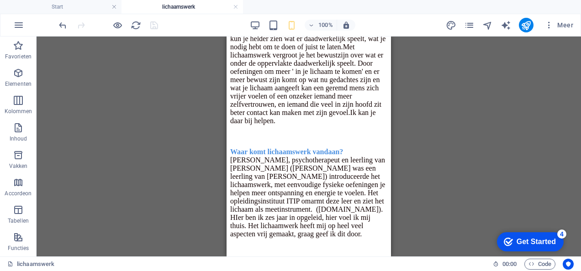
scroll to position [441, 0]
click at [472, 26] on icon "pages" at bounding box center [469, 25] width 11 height 11
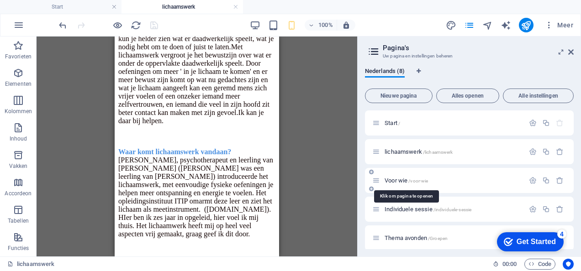
click at [404, 178] on span "Voor wie /voor-wie" at bounding box center [405, 180] width 43 height 7
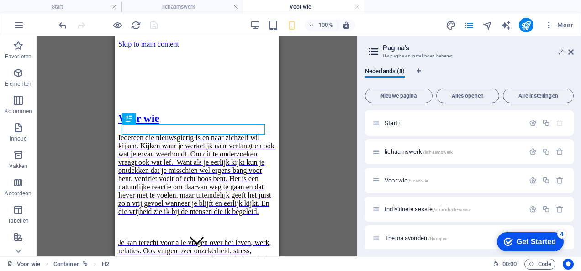
scroll to position [0, 0]
drag, startPoint x: 570, startPoint y: 146, endPoint x: 568, endPoint y: 170, distance: 23.9
click at [568, 170] on div "Start / lichaamswerk /lichaamswerk Voor wie /voor-wie Individuele sessie /indiv…" at bounding box center [469, 223] width 209 height 226
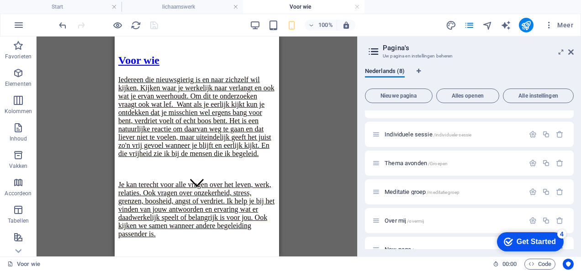
scroll to position [91, 0]
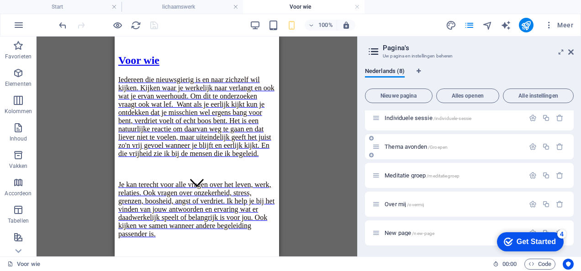
click at [407, 144] on span "Thema avonden /Groepen" at bounding box center [415, 146] width 63 height 7
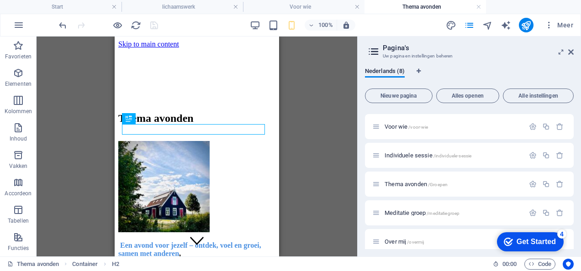
scroll to position [0, 0]
drag, startPoint x: 522, startPoint y: 181, endPoint x: 274, endPoint y: 69, distance: 271.4
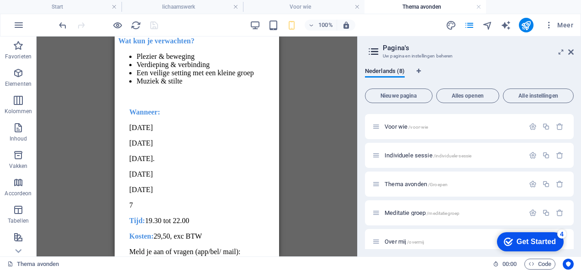
scroll to position [373, 0]
click at [158, 203] on div "Een avond voor jezelf – ontdek, voel en groei, samen met anderen , Heb jij beho…" at bounding box center [196, 121] width 157 height 507
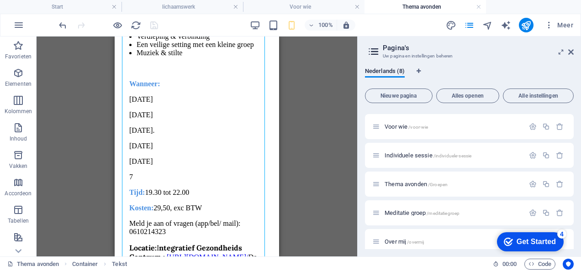
scroll to position [394, 0]
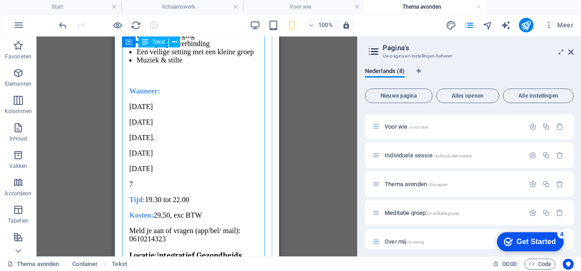
click at [152, 172] on div "Een avond voor jezelf – ontdek, voel en groei, samen met anderen , Heb jij beho…" at bounding box center [196, 101] width 157 height 507
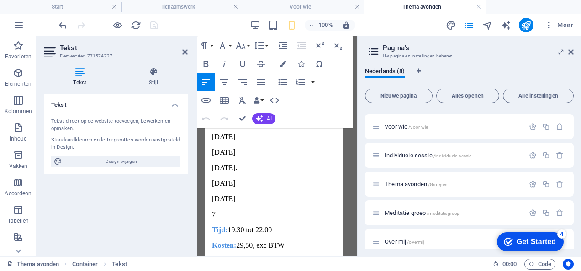
scroll to position [367, 0]
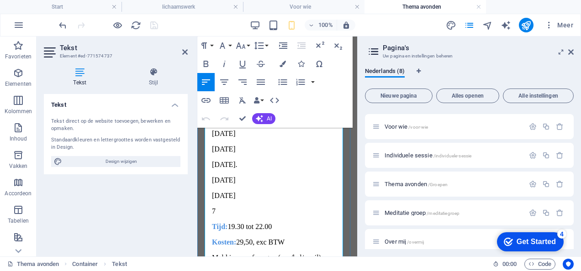
drag, startPoint x: 265, startPoint y: 211, endPoint x: 214, endPoint y: 212, distance: 50.7
click at [214, 212] on div "Een avond voor jezelf – ontdek, voel en groei, samen met anderen , Heb jij beho…" at bounding box center [277, 128] width 153 height 507
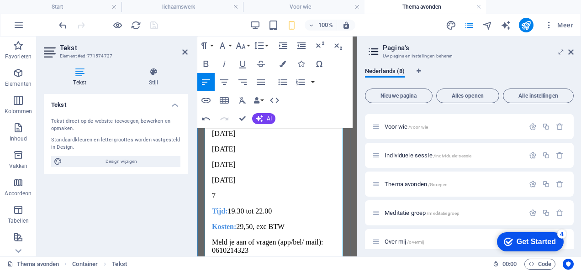
click at [259, 107] on p at bounding box center [277, 103] width 153 height 8
click at [182, 53] on header "Tekst Element #ed-771574737" at bounding box center [116, 49] width 144 height 24
click at [186, 51] on icon at bounding box center [184, 51] width 5 height 7
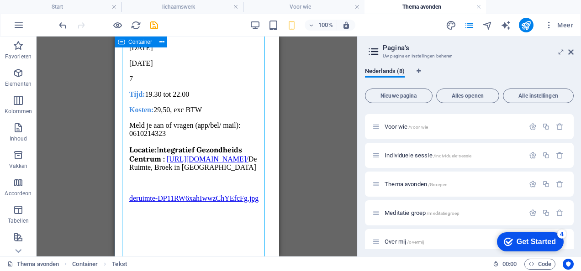
scroll to position [493, 0]
drag, startPoint x: 279, startPoint y: 178, endPoint x: 268, endPoint y: 211, distance: 34.9
click at [190, 119] on div "Een avond voor jezelf – ontdek, voel en groei, samen met anderen , Heb jij beho…" at bounding box center [196, 3] width 157 height 491
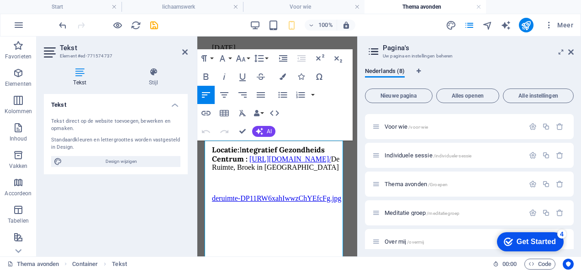
scroll to position [93, 0]
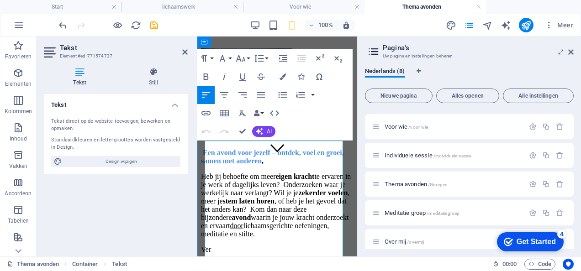
click at [263, 204] on span "Heb jij behoefte om meer eigen kracht te ervaren in je werk of dagelijks leven?…" at bounding box center [276, 205] width 150 height 65
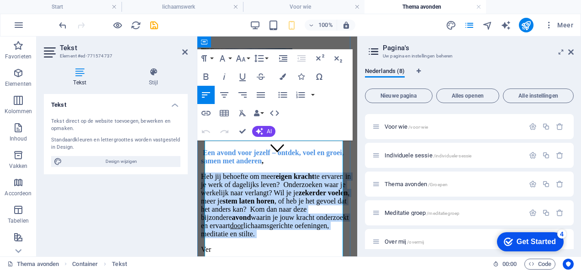
click at [263, 204] on span "Heb jij behoefte om meer eigen kracht te ervaren in je werk of dagelijks leven?…" at bounding box center [276, 205] width 150 height 65
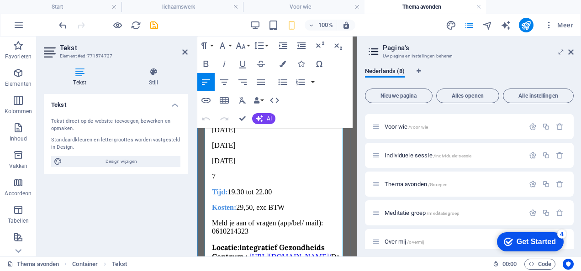
scroll to position [397, 0]
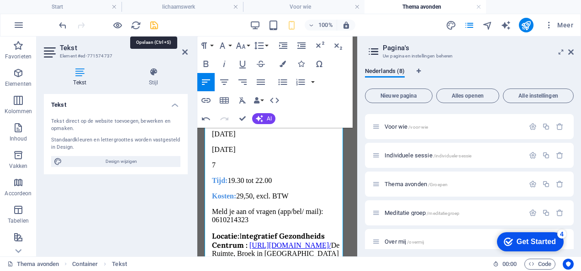
click at [153, 24] on icon "save" at bounding box center [154, 25] width 11 height 11
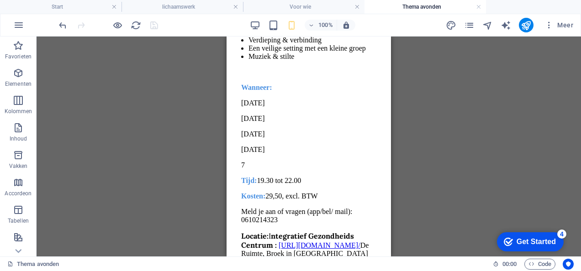
click at [153, 24] on div at bounding box center [108, 25] width 102 height 15
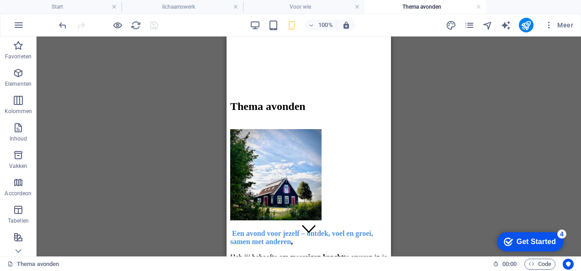
scroll to position [0, 0]
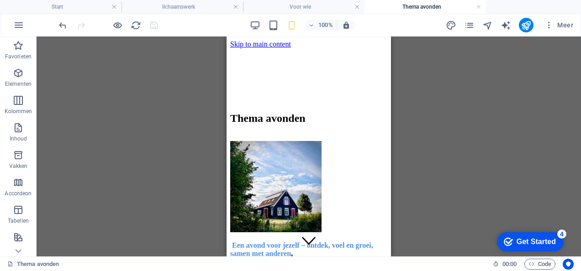
drag, startPoint x: 389, startPoint y: 168, endPoint x: 586, endPoint y: 60, distance: 225.2
click at [469, 24] on icon "pages" at bounding box center [469, 25] width 11 height 11
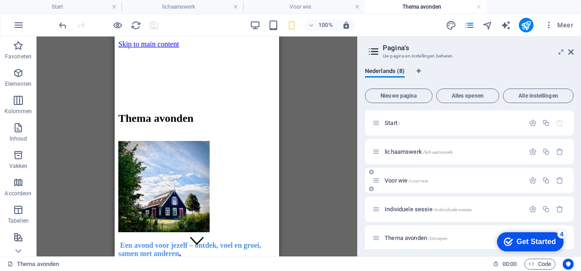
drag, startPoint x: 571, startPoint y: 151, endPoint x: 571, endPoint y: 184, distance: 33.3
click at [571, 184] on div "Start / lichaamswerk /lichaamswerk Voor wie /voor-wie Individuele sessie /indiv…" at bounding box center [469, 223] width 209 height 226
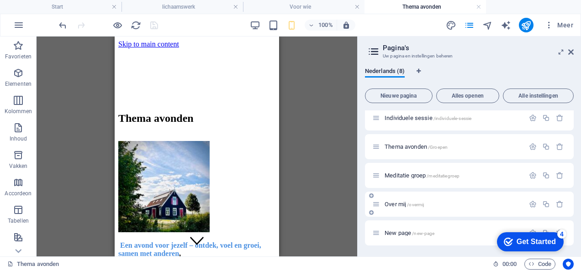
click at [404, 203] on span "Over mij /overmij" at bounding box center [403, 204] width 39 height 7
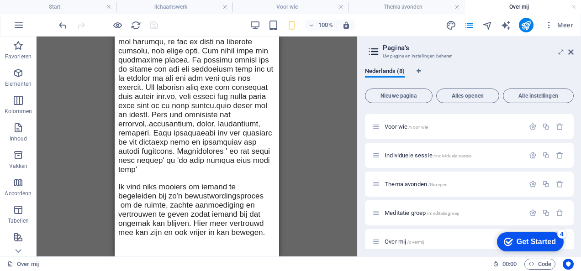
scroll to position [1400, 0]
click at [571, 52] on icon at bounding box center [570, 51] width 5 height 7
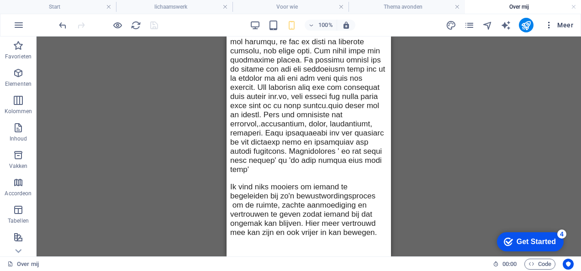
click at [550, 24] on icon "button" at bounding box center [548, 25] width 9 height 9
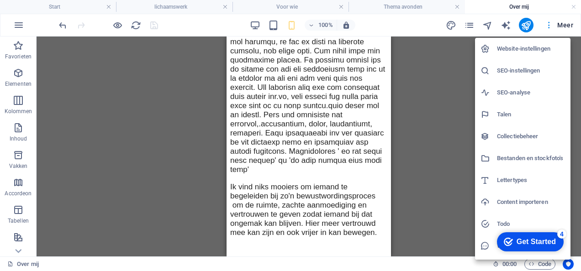
click at [550, 24] on div at bounding box center [290, 135] width 581 height 271
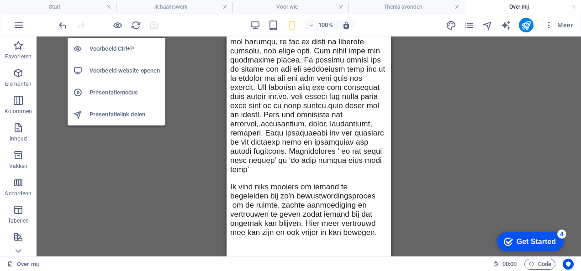
click at [113, 113] on h6 "Presentatielink delen" at bounding box center [124, 114] width 70 height 11
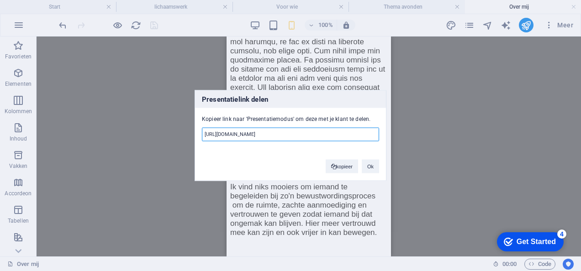
click at [278, 140] on input "[URL][DOMAIN_NAME]" at bounding box center [290, 135] width 177 height 14
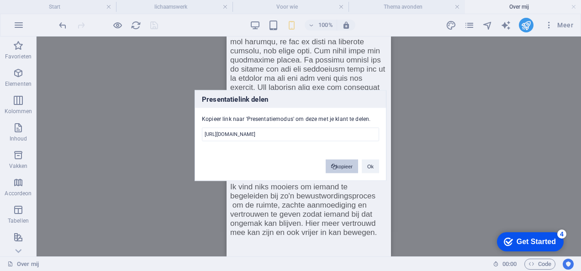
click at [341, 170] on button "kopieer" at bounding box center [342, 167] width 32 height 14
click at [374, 171] on button "Ok" at bounding box center [370, 167] width 17 height 14
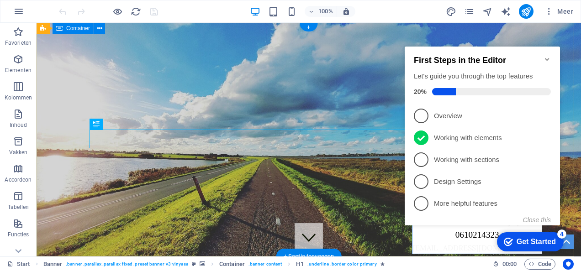
click at [390, 195] on div "Lichaamswerk Voor wie Individuele sessie Thema avonden Meditatie groep Over mij…" at bounding box center [309, 154] width 544 height 262
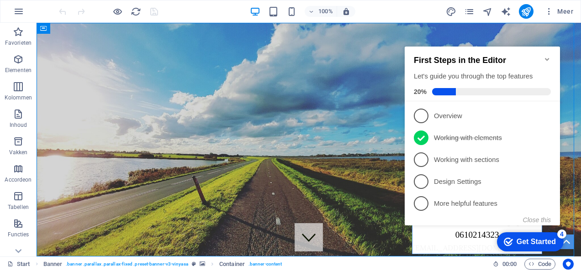
click at [549, 56] on icon "Minimize checklist" at bounding box center [546, 59] width 7 height 7
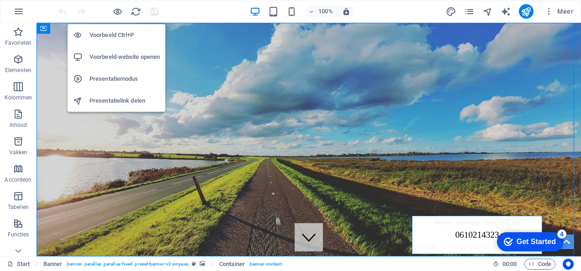
click at [112, 77] on h6 "Presentatiemodus" at bounding box center [124, 79] width 70 height 11
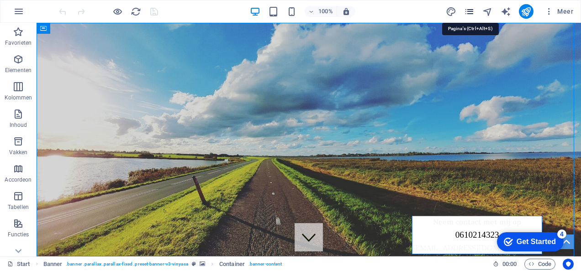
click at [468, 11] on icon "pages" at bounding box center [469, 11] width 11 height 11
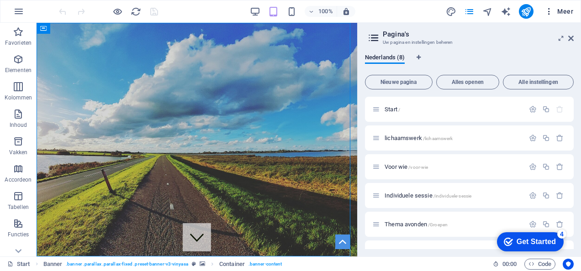
click at [551, 11] on icon "button" at bounding box center [548, 11] width 9 height 9
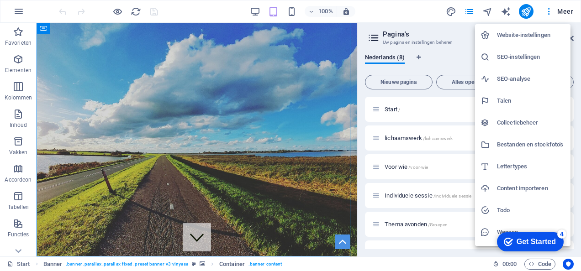
click at [520, 33] on h6 "Website-instellingen" at bounding box center [531, 35] width 68 height 11
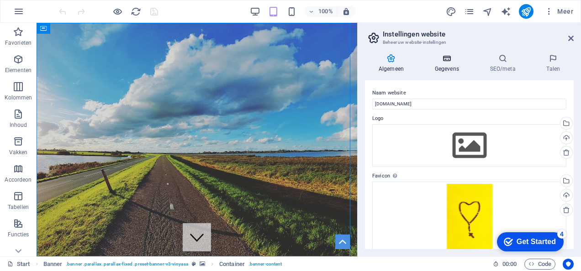
click at [445, 66] on h4 "Gegevens" at bounding box center [448, 63] width 55 height 19
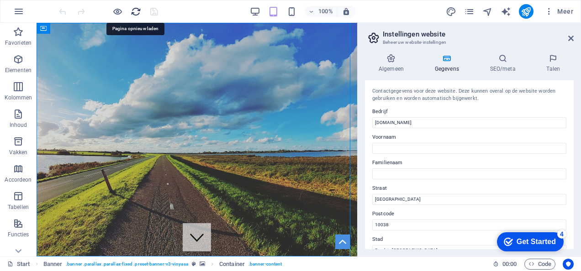
click at [134, 13] on icon "reload" at bounding box center [136, 11] width 11 height 11
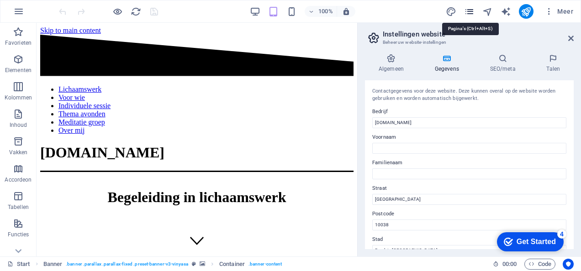
click at [472, 13] on icon "pages" at bounding box center [469, 11] width 11 height 11
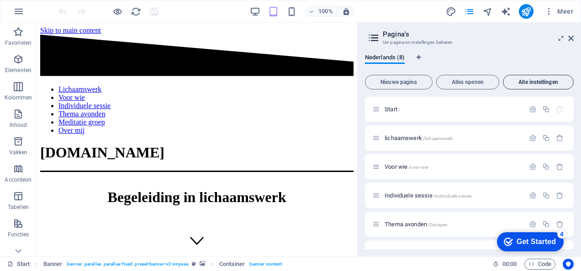
click at [542, 82] on span "Alle instellingen" at bounding box center [538, 81] width 63 height 5
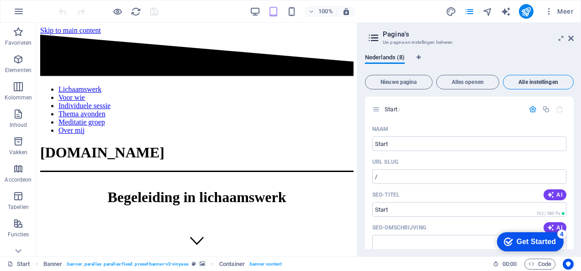
scroll to position [2591, 0]
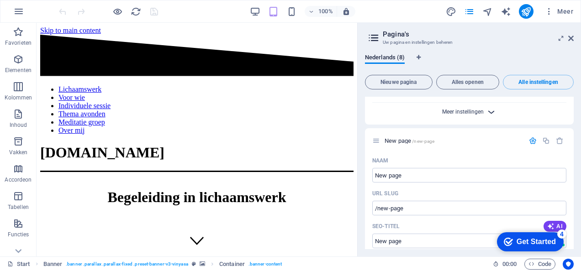
click at [468, 110] on span "Meer instellingen" at bounding box center [463, 112] width 42 height 6
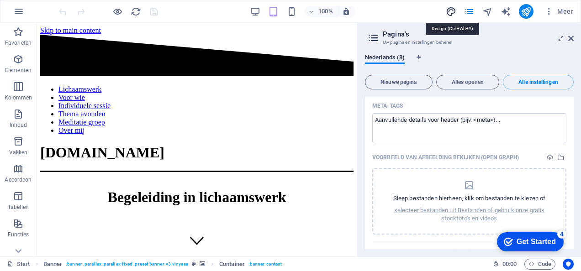
click at [451, 10] on icon "design" at bounding box center [451, 11] width 11 height 11
select select "700"
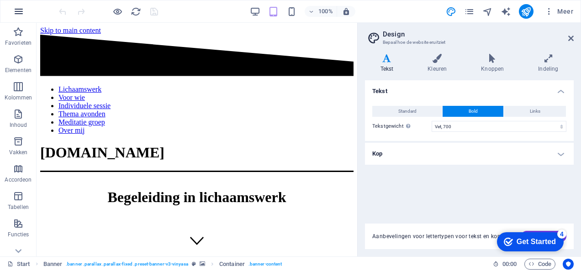
click at [17, 14] on icon "button" at bounding box center [18, 11] width 11 height 11
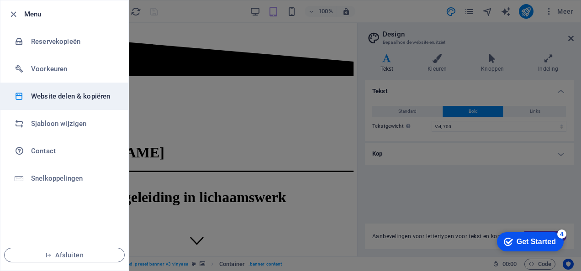
click at [48, 102] on li "Website delen & kopiëren" at bounding box center [64, 96] width 128 height 27
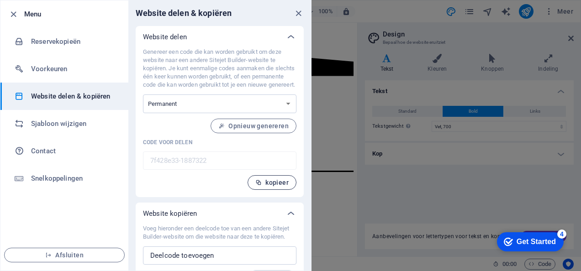
click at [271, 186] on span "kopieer" at bounding box center [271, 182] width 33 height 7
drag, startPoint x: 308, startPoint y: 187, endPoint x: 309, endPoint y: 220, distance: 32.4
click at [309, 220] on div "Website delen Genereer een code die kan worden gebruikt om deze website naar ee…" at bounding box center [219, 159] width 183 height 266
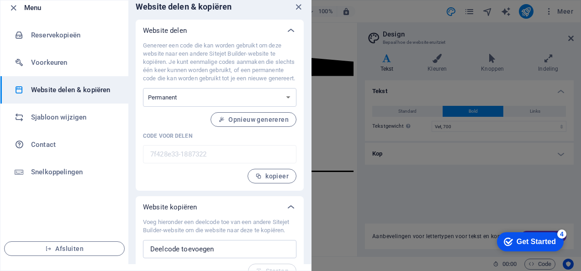
scroll to position [0, 0]
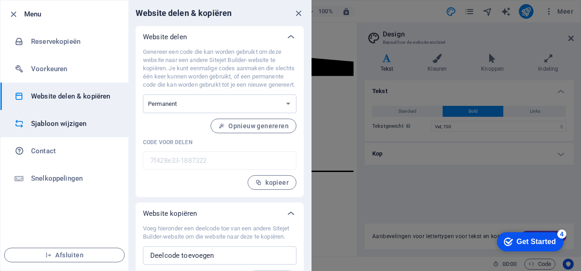
click at [95, 123] on h6 "Sjabloon wijzigen" at bounding box center [73, 123] width 84 height 11
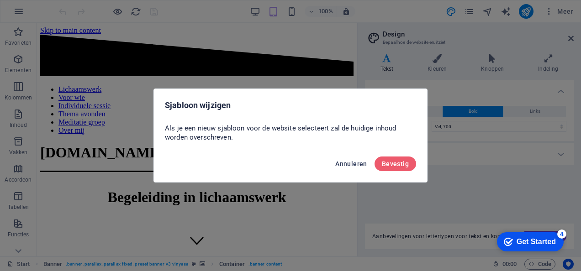
click at [349, 164] on span "Annuleren" at bounding box center [351, 163] width 32 height 7
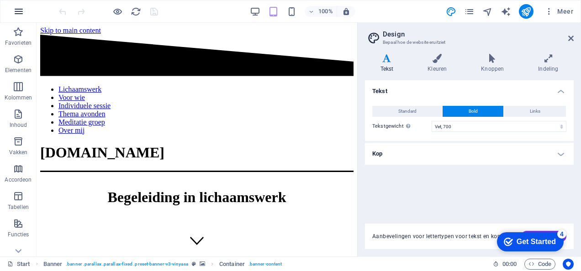
click at [14, 9] on icon "button" at bounding box center [18, 11] width 11 height 11
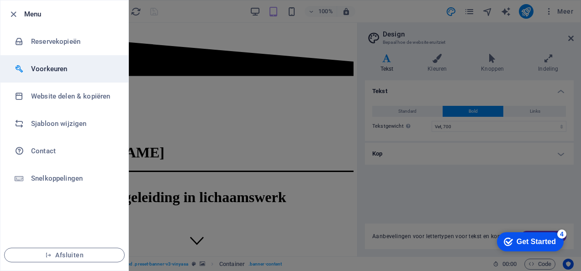
click at [48, 63] on li "Voorkeuren" at bounding box center [64, 68] width 128 height 27
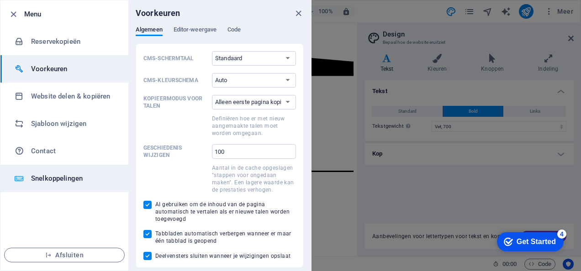
click at [68, 180] on h6 "Snelkoppelingen" at bounding box center [73, 178] width 84 height 11
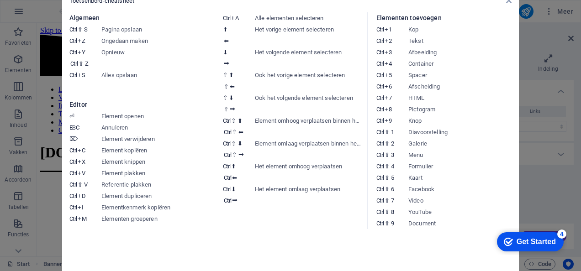
click at [40, 8] on aside "Toetsenbord-cheatsheet Algemeen Ctrl ⇧ S Pagina opslaan Ctrl Z Ongedaan maken C…" at bounding box center [290, 135] width 581 height 271
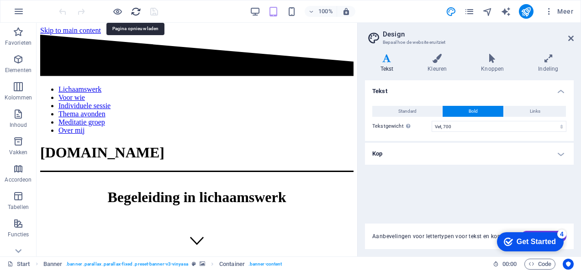
click at [133, 12] on icon "reload" at bounding box center [136, 11] width 11 height 11
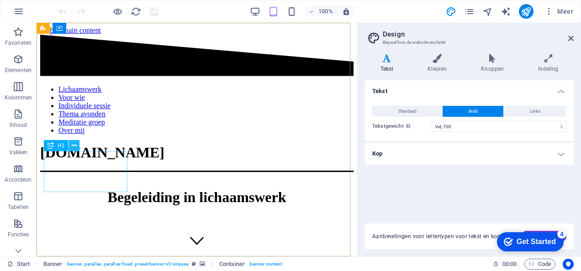
click at [74, 145] on icon at bounding box center [74, 146] width 5 height 10
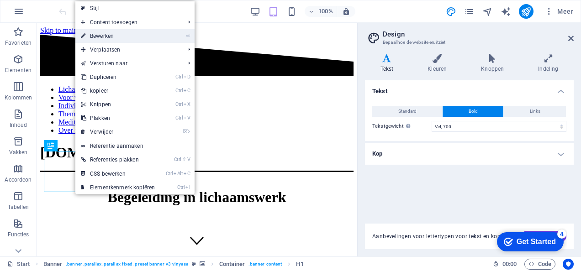
click at [112, 32] on link "⏎ Bewerken" at bounding box center [117, 36] width 85 height 14
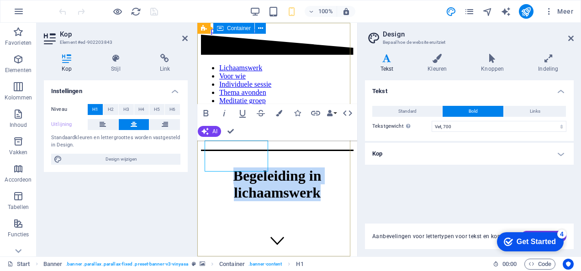
click at [237, 173] on div "Lichaamswerk Voor wie Individuele sessie Thema avonden Meditatie groep Over mij…" at bounding box center [277, 118] width 153 height 167
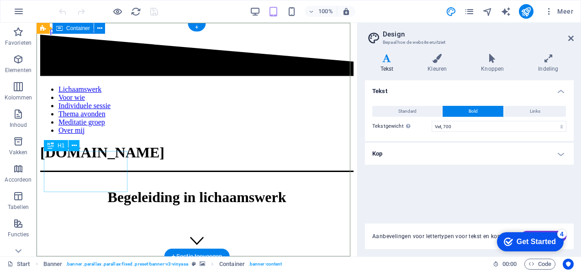
click at [244, 162] on div "Lichaamswerk Voor wie Individuele sessie Thema avonden Meditatie groep Over mij…" at bounding box center [196, 120] width 313 height 171
click at [98, 189] on div "Begeleiding in lichaamswerk" at bounding box center [196, 197] width 313 height 17
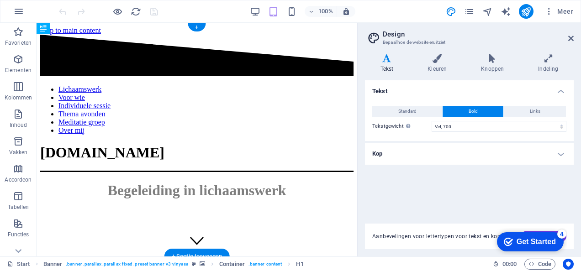
drag, startPoint x: 94, startPoint y: 172, endPoint x: 81, endPoint y: 189, distance: 21.2
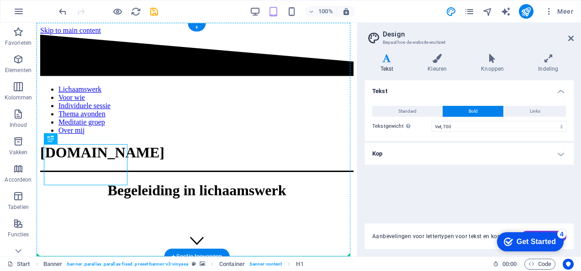
drag, startPoint x: 95, startPoint y: 164, endPoint x: 176, endPoint y: 147, distance: 82.8
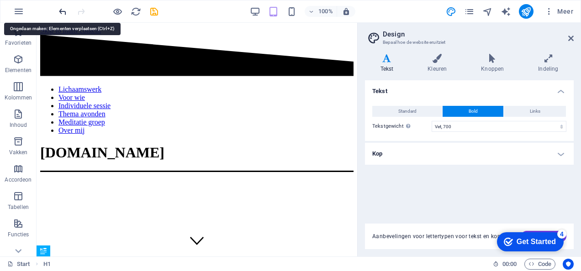
click at [64, 14] on icon "undo" at bounding box center [63, 11] width 11 height 11
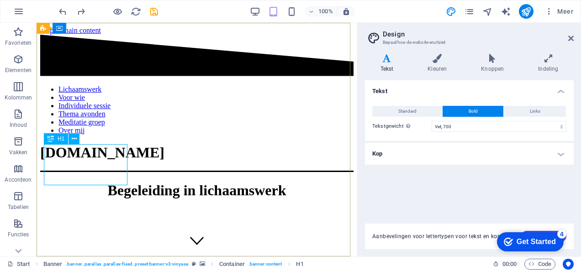
click at [50, 139] on icon at bounding box center [50, 138] width 6 height 11
click at [82, 182] on div "Begeleiding in lichaamswerk" at bounding box center [196, 190] width 313 height 17
click at [74, 139] on icon at bounding box center [74, 139] width 5 height 10
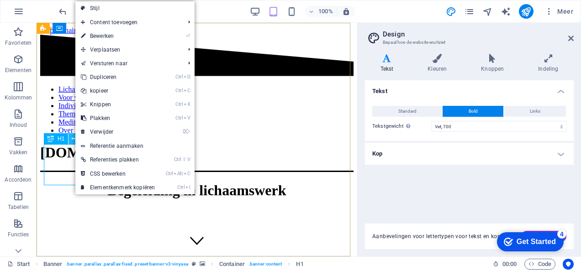
click at [74, 139] on icon at bounding box center [74, 139] width 5 height 10
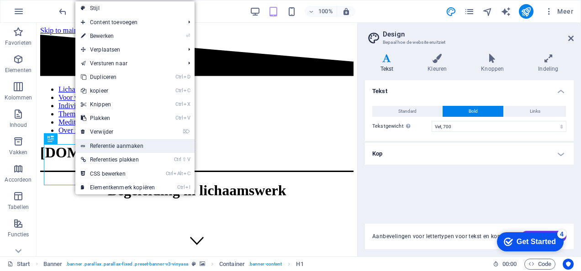
click at [133, 148] on link "Referentie aanmaken" at bounding box center [134, 146] width 119 height 14
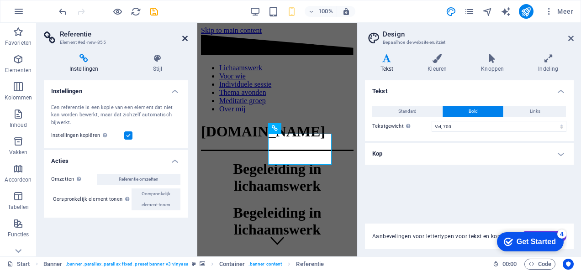
click at [184, 38] on icon at bounding box center [184, 38] width 5 height 7
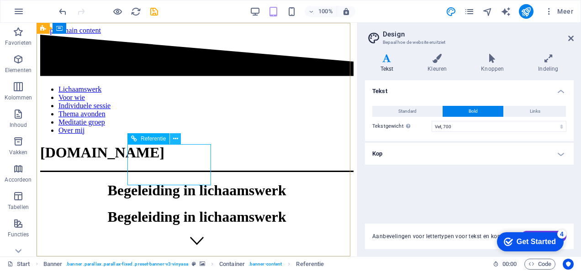
click at [173, 141] on icon at bounding box center [175, 139] width 5 height 10
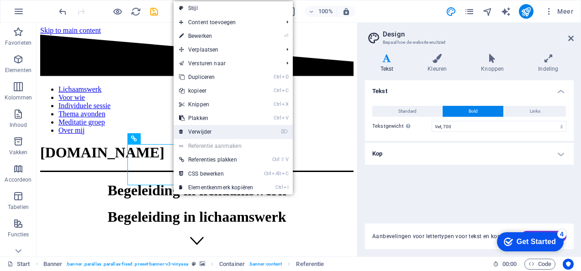
click at [213, 131] on link "⌦ Verwijder" at bounding box center [216, 132] width 85 height 14
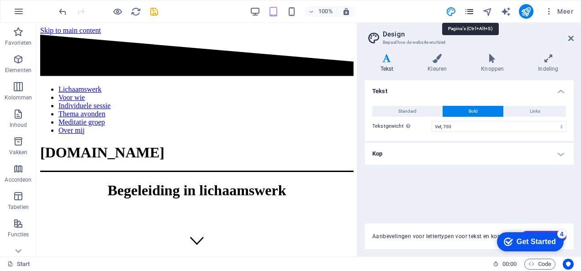
click at [471, 9] on icon "pages" at bounding box center [469, 11] width 11 height 11
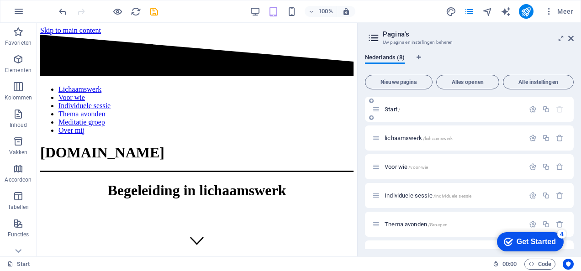
click at [396, 115] on div "Start /" at bounding box center [469, 109] width 209 height 25
click at [391, 106] on div "Start /" at bounding box center [448, 109] width 152 height 11
click at [531, 110] on icon "button" at bounding box center [533, 109] width 8 height 8
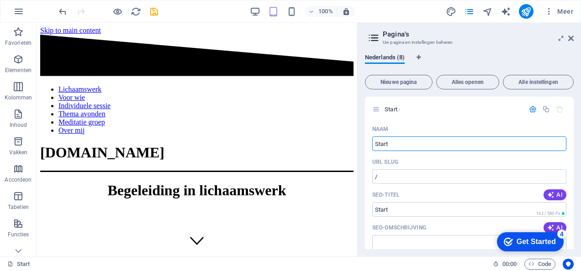
drag, startPoint x: 352, startPoint y: 54, endPoint x: 386, endPoint y: 39, distance: 36.4
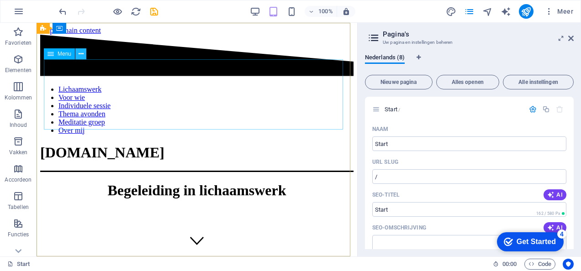
click at [83, 52] on icon at bounding box center [81, 54] width 5 height 10
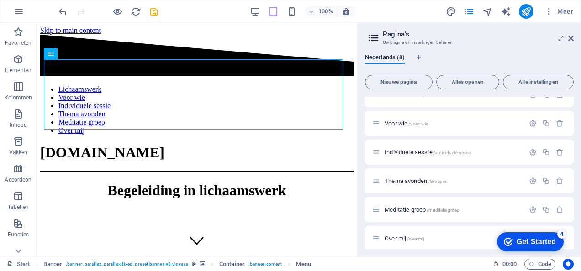
scroll to position [384, 0]
drag, startPoint x: 574, startPoint y: 211, endPoint x: 573, endPoint y: 147, distance: 63.9
click at [573, 147] on div "Nederlands (8) Nieuwe pagina Alles openen Alle instellingen Start / Naam Start …" at bounding box center [469, 152] width 223 height 210
drag, startPoint x: 571, startPoint y: 217, endPoint x: 565, endPoint y: 167, distance: 50.5
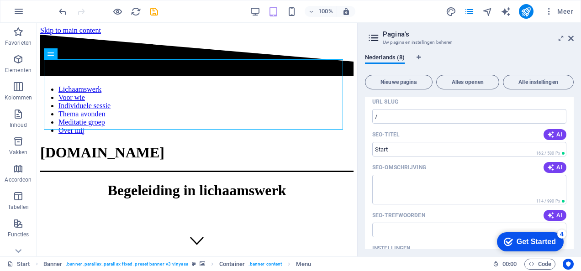
scroll to position [0, 0]
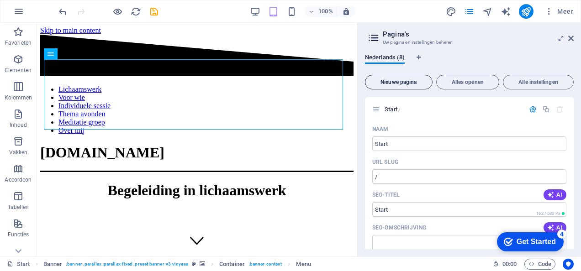
click at [414, 79] on span "Nieuwe pagina" at bounding box center [398, 81] width 59 height 5
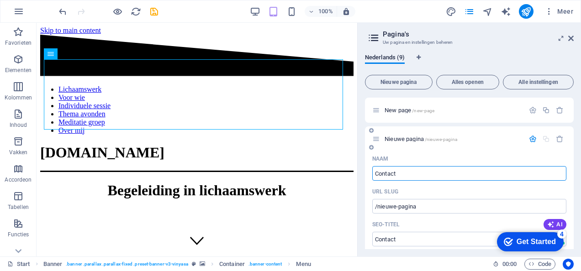
type input "Contact"
type input "/contact"
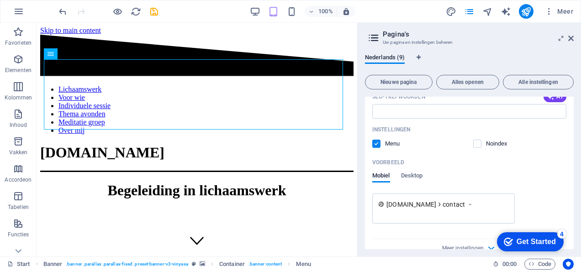
scroll to position [764, 0]
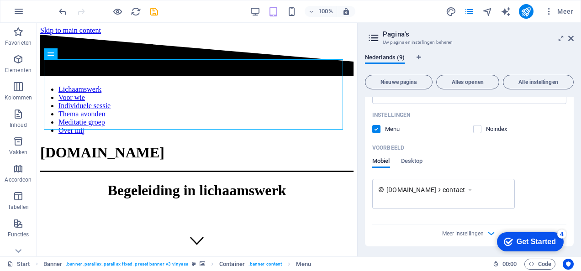
type input "Contact"
drag, startPoint x: 573, startPoint y: 229, endPoint x: 569, endPoint y: 144, distance: 85.0
click at [569, 144] on div "Nederlands (9) Nieuwe pagina Alles openen Alle instellingen Start / Naam Start …" at bounding box center [469, 152] width 223 height 210
click at [570, 41] on icon at bounding box center [570, 38] width 5 height 7
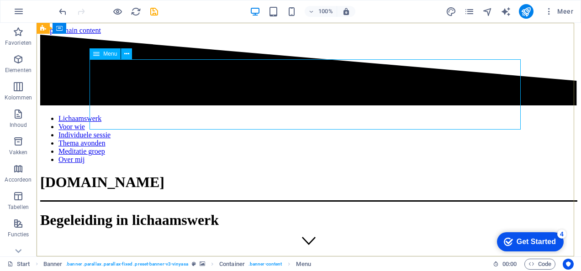
click at [100, 56] on div "Menu" at bounding box center [104, 53] width 31 height 11
click at [128, 54] on icon at bounding box center [126, 54] width 5 height 10
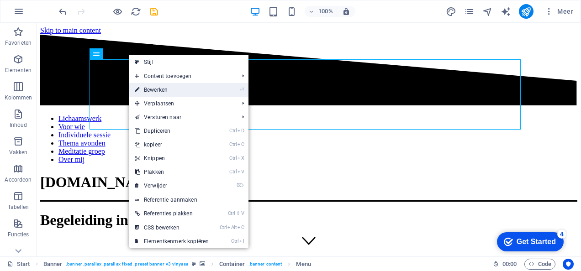
click at [144, 88] on link "⏎ Bewerken" at bounding box center [171, 90] width 85 height 14
select select "1"
select select
select select "2"
select select
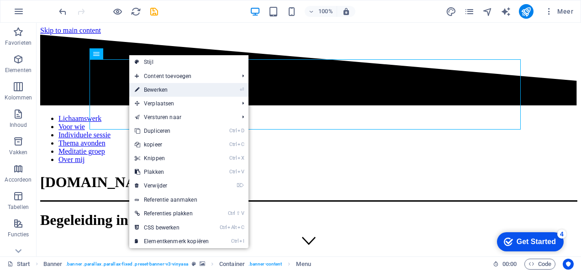
select select "3"
select select
select select "4"
select select
select select "5"
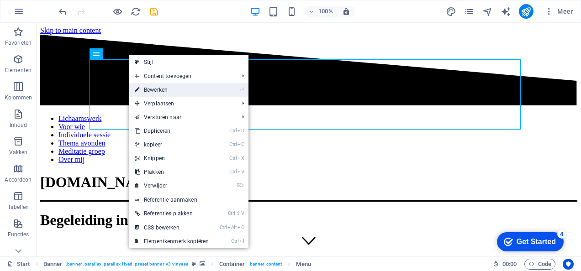
select select
select select "6"
select select
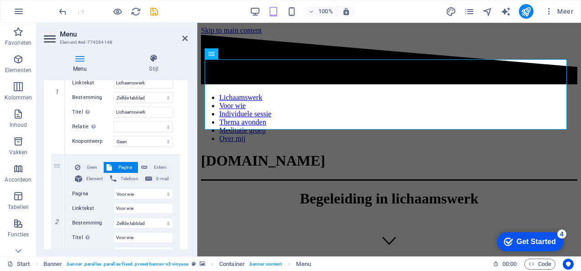
scroll to position [0, 0]
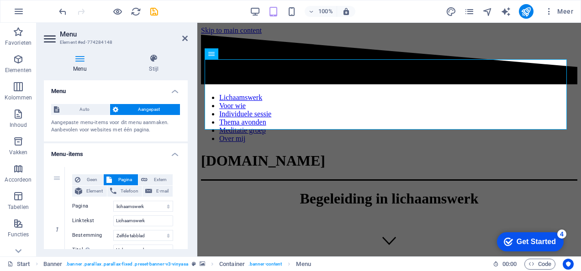
drag, startPoint x: 188, startPoint y: 98, endPoint x: 182, endPoint y: 142, distance: 45.1
click at [182, 142] on div "Menu Stijl Menu Auto Aangepast Aangepaste menu-items voor dit menu aanmaken. Aa…" at bounding box center [116, 152] width 158 height 210
drag, startPoint x: 186, startPoint y: 133, endPoint x: 189, endPoint y: 163, distance: 30.4
click at [189, 163] on div "Menu Stijl Menu Auto Aangepast Aangepaste menu-items voor dit menu aanmaken. Aa…" at bounding box center [116, 152] width 158 height 210
click at [184, 39] on icon at bounding box center [184, 38] width 5 height 7
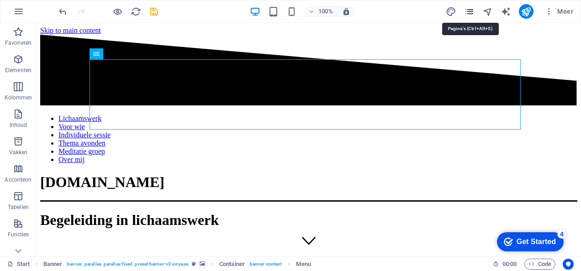
click at [467, 12] on icon "pages" at bounding box center [469, 11] width 11 height 11
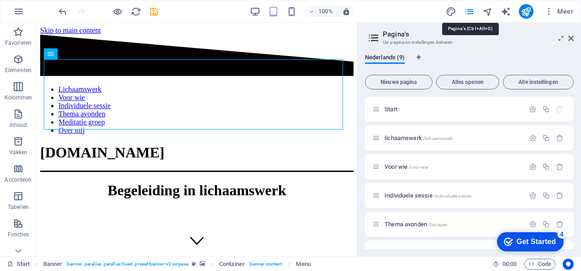
scroll to position [201, 0]
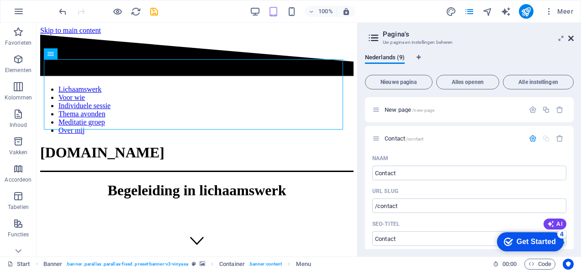
click at [571, 35] on icon at bounding box center [570, 38] width 5 height 7
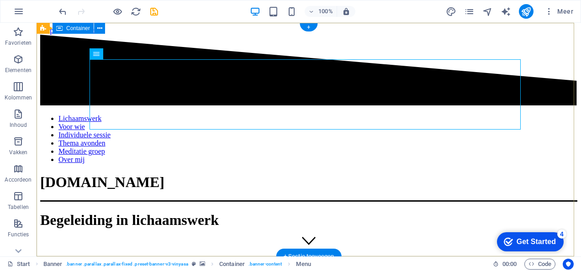
click at [571, 35] on div "Lichaamswerk Voor wie Individuele sessie Thema avonden Meditatie groep Over mij…" at bounding box center [308, 140] width 537 height 210
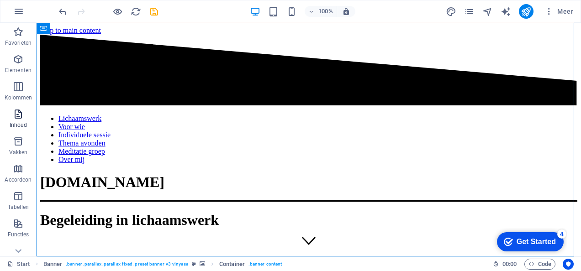
click at [16, 115] on icon "button" at bounding box center [18, 114] width 11 height 11
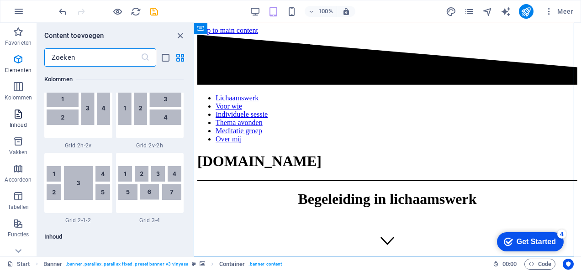
scroll to position [1598, 0]
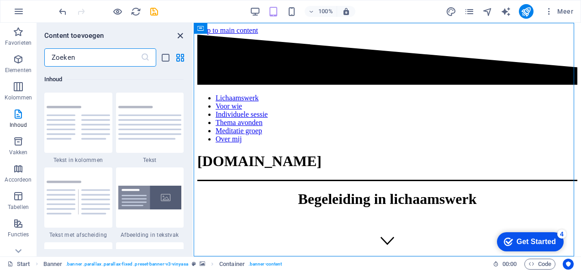
click at [184, 33] on icon "close panel" at bounding box center [180, 36] width 11 height 11
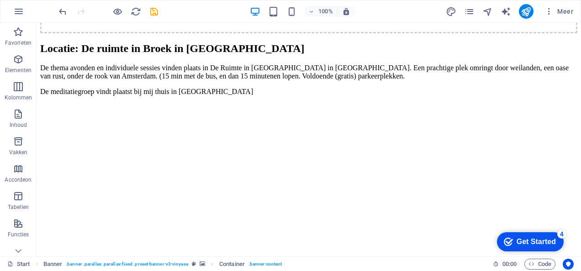
scroll to position [175, 0]
